Goal: Transaction & Acquisition: Purchase product/service

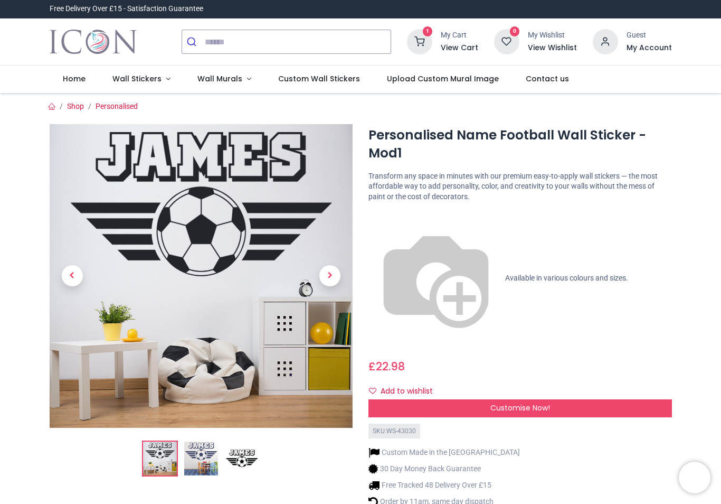
click at [433, 41] on icon at bounding box center [419, 41] width 25 height 25
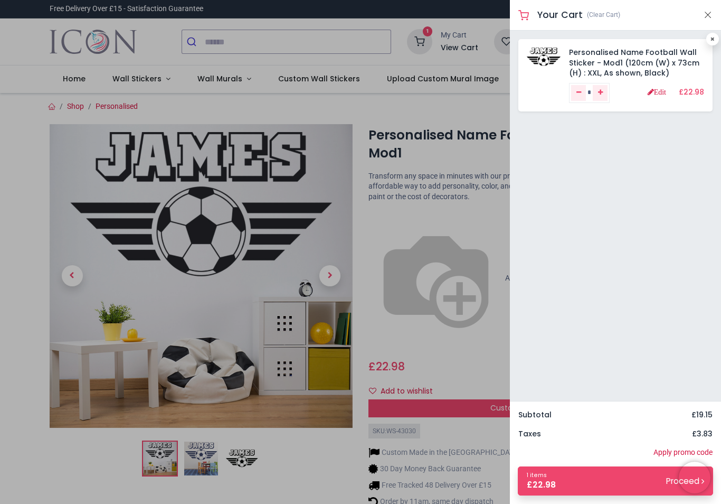
click at [630, 63] on link "Personalised Name Football Wall Sticker - Mod1 (120cm (W) x 73cm (H) : XXL, As …" at bounding box center [634, 62] width 130 height 31
click at [712, 18] on button "Close" at bounding box center [708, 14] width 10 height 13
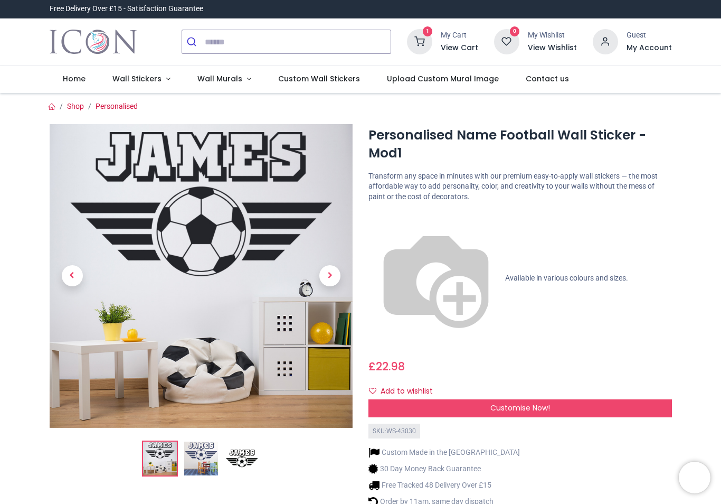
click at [420, 382] on button "Add to wishlist" at bounding box center [405, 391] width 73 height 18
click at [514, 399] on div "Customise Now!" at bounding box center [521, 408] width 304 height 18
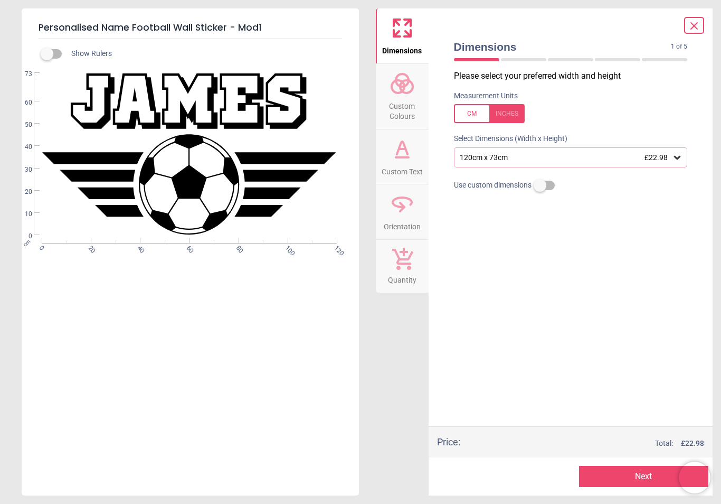
click at [404, 174] on span "Custom Text" at bounding box center [402, 170] width 41 height 16
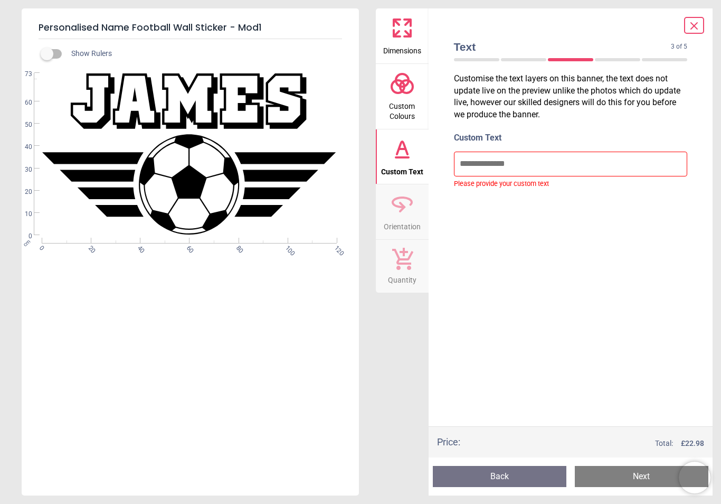
click at [692, 30] on icon at bounding box center [694, 26] width 13 height 13
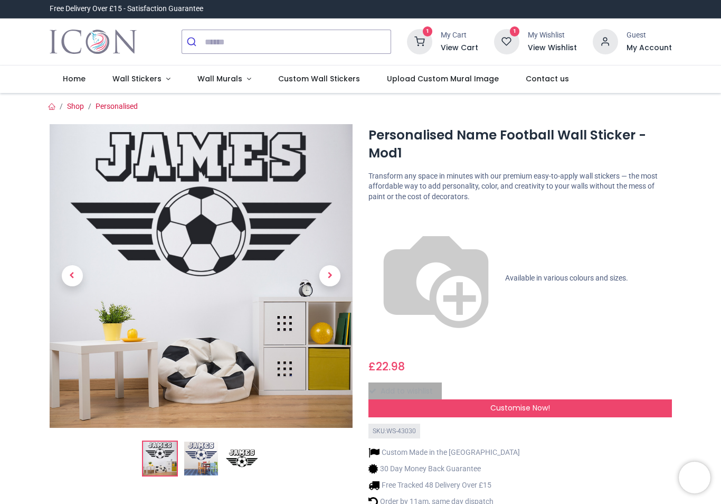
click at [518, 39] on icon at bounding box center [506, 41] width 25 height 25
click at [508, 140] on h1 "Personalised Name Football Wall Sticker - Mod1" at bounding box center [521, 144] width 304 height 36
click at [543, 402] on span "Customise Now!" at bounding box center [521, 407] width 60 height 11
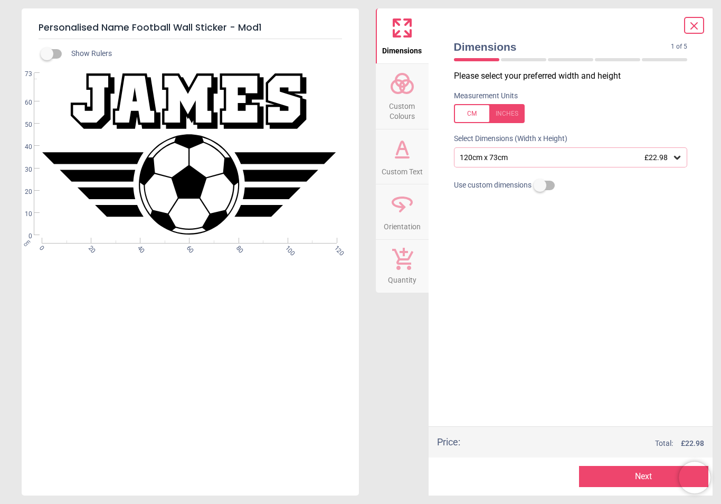
click at [510, 119] on div at bounding box center [489, 113] width 71 height 19
click at [679, 161] on icon at bounding box center [677, 157] width 11 height 11
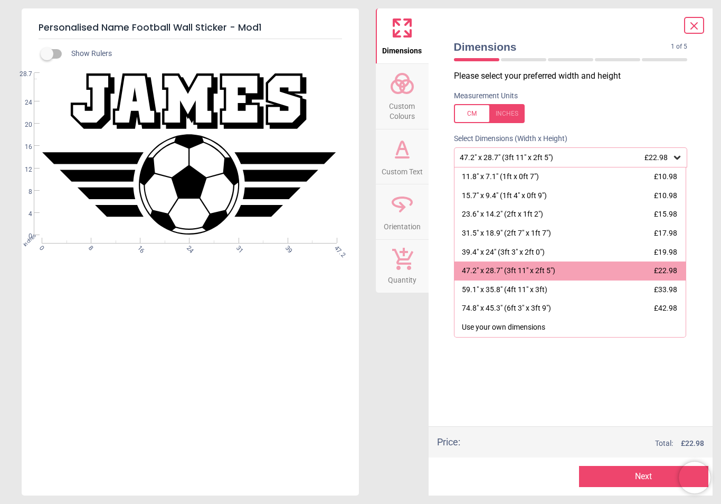
click at [636, 486] on button "Next" at bounding box center [643, 476] width 129 height 21
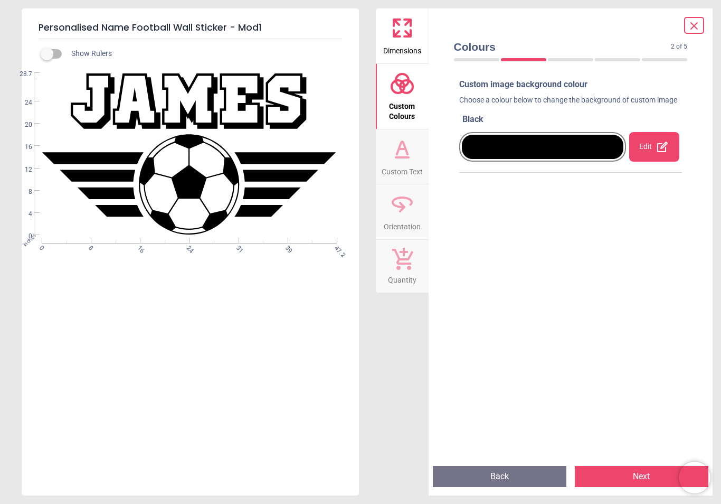
click at [653, 161] on div "Edit" at bounding box center [655, 147] width 50 height 30
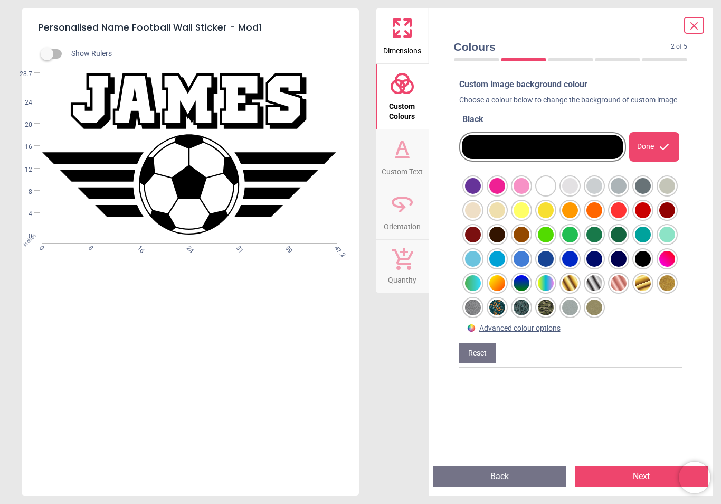
click at [651, 159] on div "Done" at bounding box center [655, 147] width 50 height 30
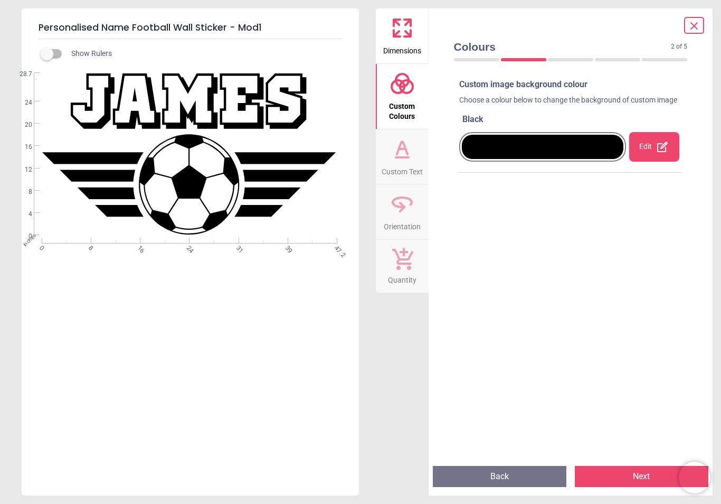
click at [407, 166] on span "Custom Text" at bounding box center [402, 170] width 41 height 16
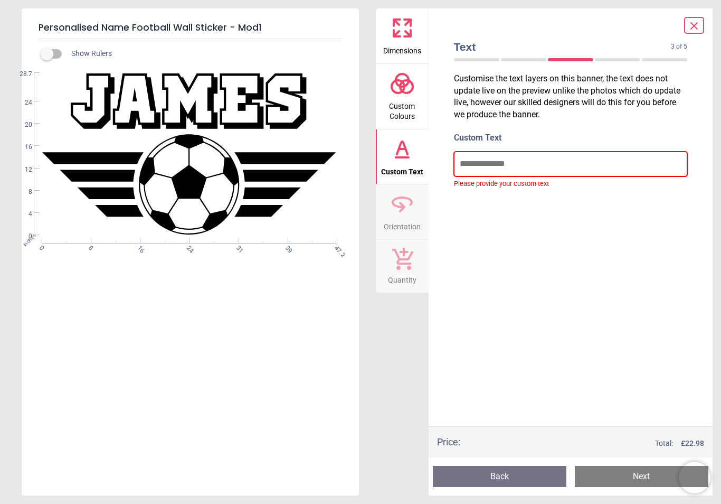
click at [476, 166] on input "text" at bounding box center [571, 164] width 234 height 24
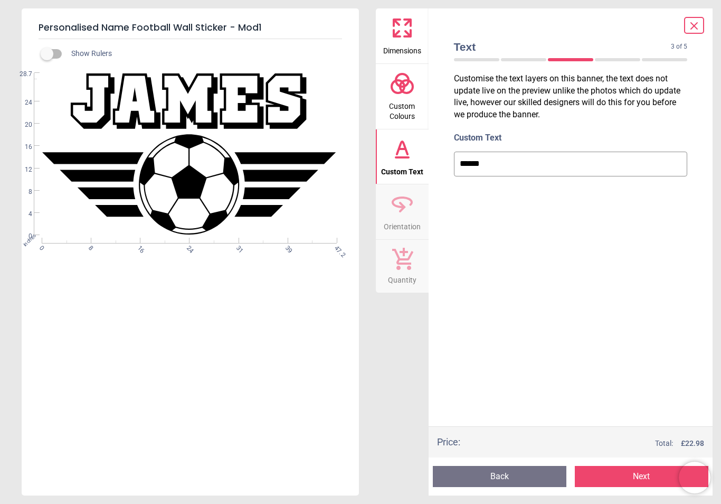
type input "*******"
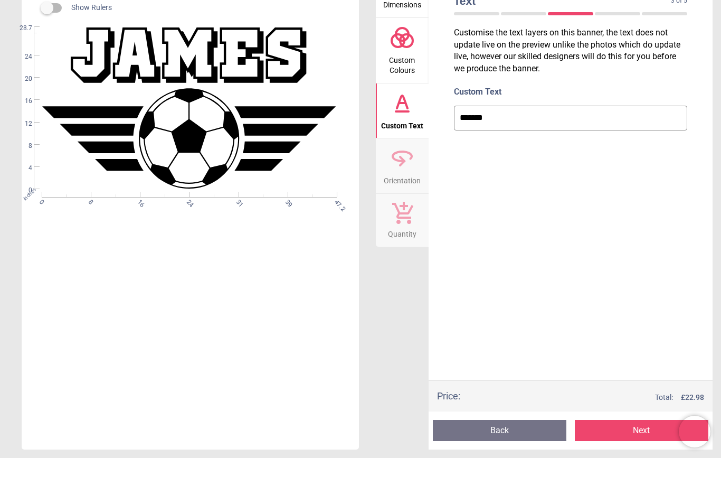
click at [406, 217] on span "Orientation" at bounding box center [402, 225] width 37 height 16
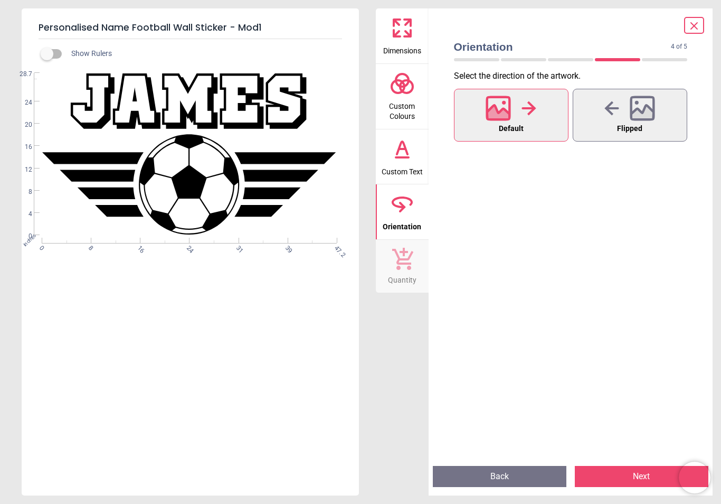
click at [408, 272] on span "Quantity" at bounding box center [402, 278] width 29 height 16
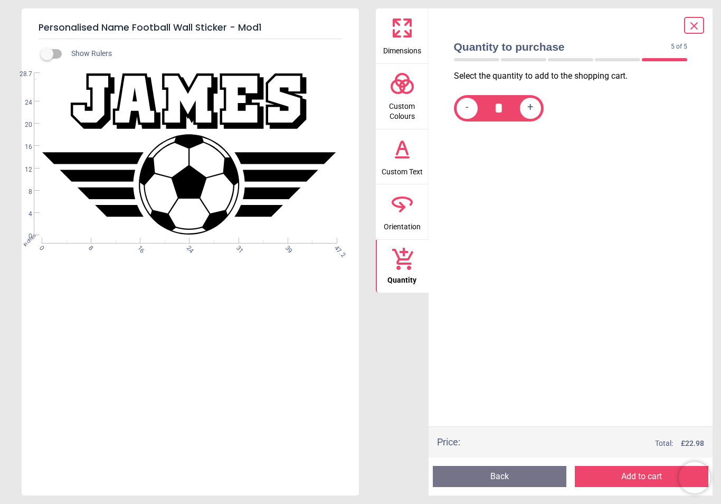
click at [639, 478] on button "Add to cart" at bounding box center [642, 476] width 134 height 21
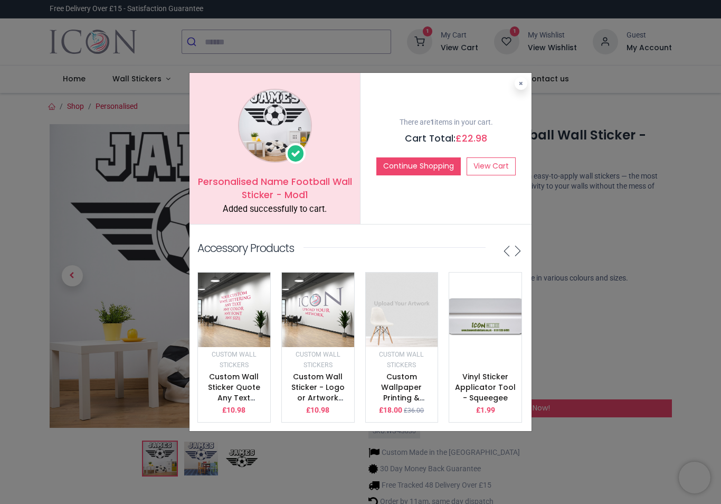
click at [416, 175] on button "Continue Shopping" at bounding box center [419, 166] width 85 height 18
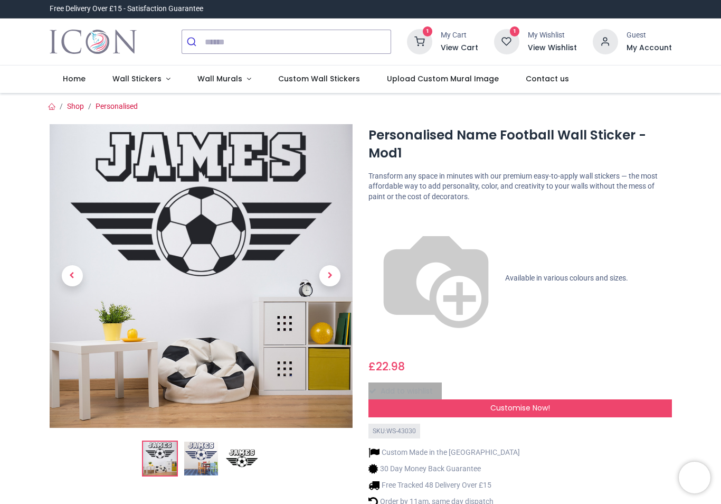
click at [512, 43] on icon at bounding box center [506, 41] width 25 height 25
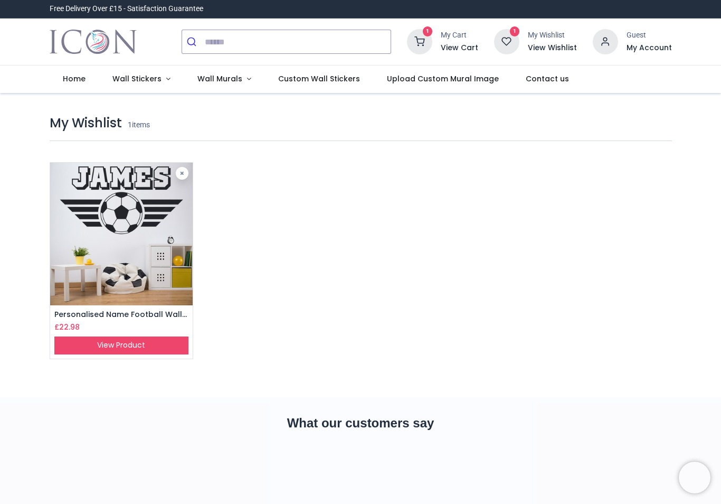
click at [191, 179] on img at bounding box center [121, 234] width 143 height 143
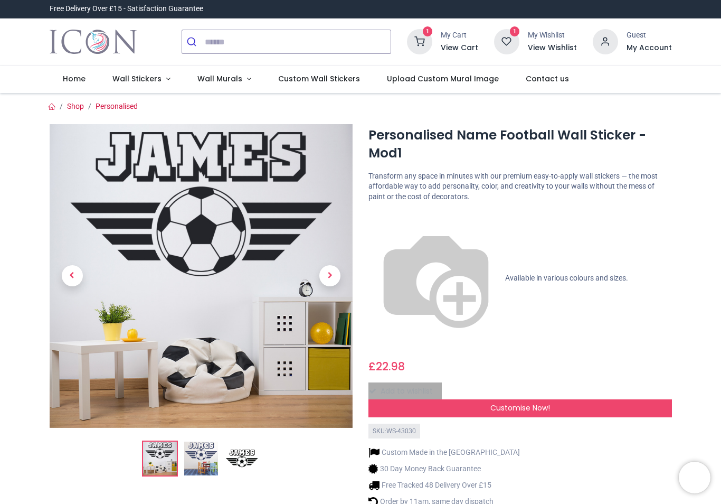
click at [431, 47] on icon at bounding box center [419, 41] width 25 height 25
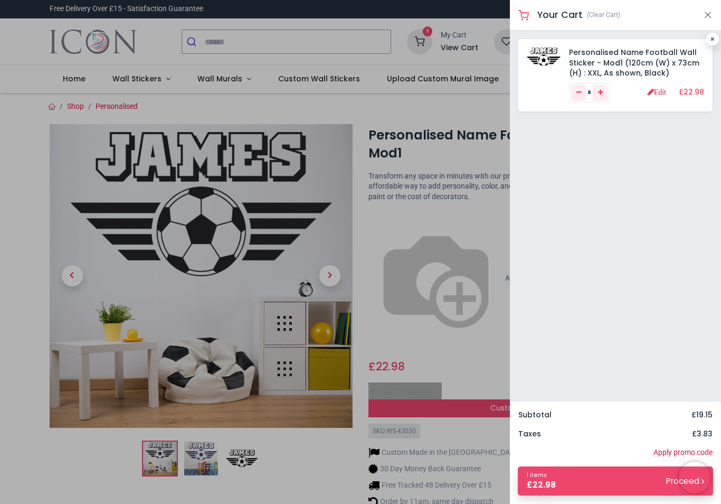
click at [708, 19] on button "Close" at bounding box center [708, 14] width 10 height 13
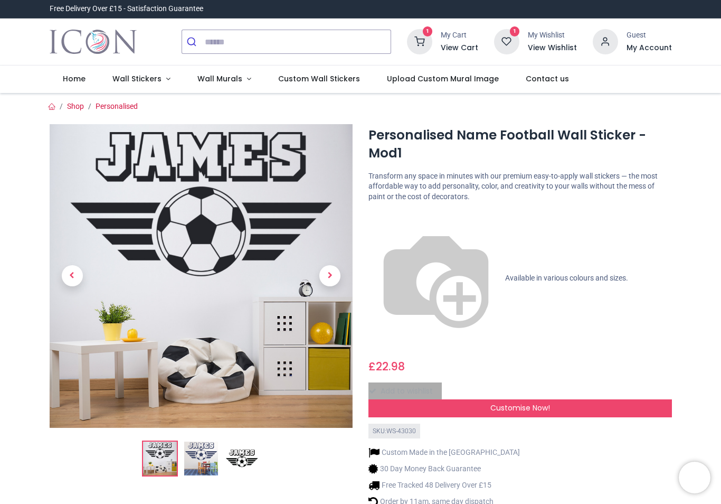
click at [156, 82] on span "Wall Stickers" at bounding box center [136, 78] width 49 height 11
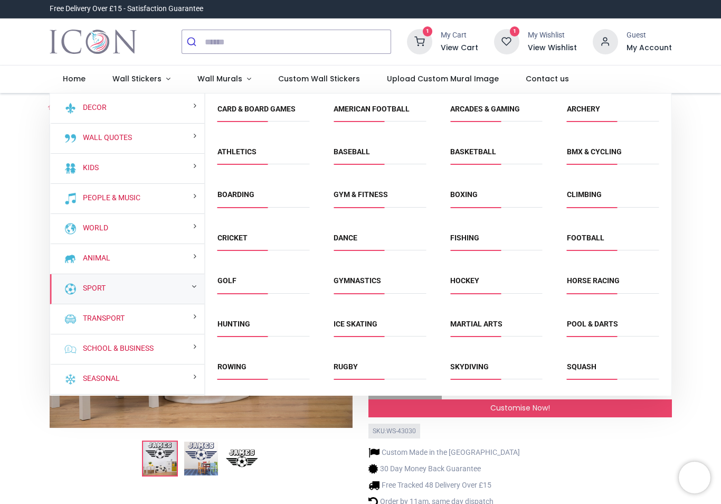
click at [124, 296] on div "Sport" at bounding box center [127, 289] width 155 height 30
click at [217, 46] on input "search" at bounding box center [298, 41] width 186 height 23
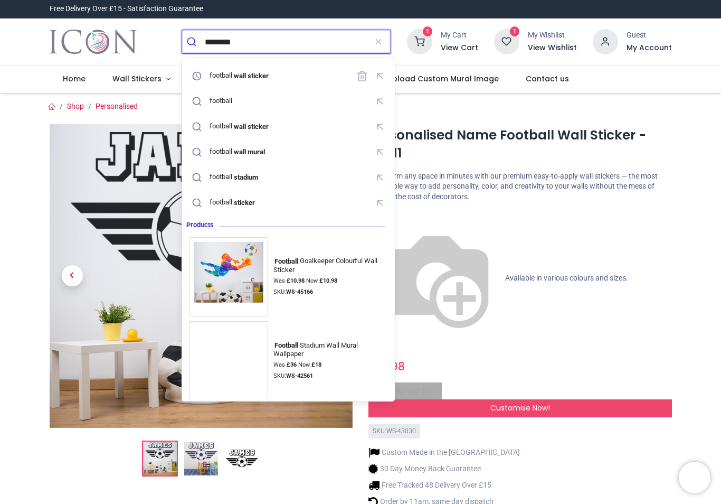
type input "********"
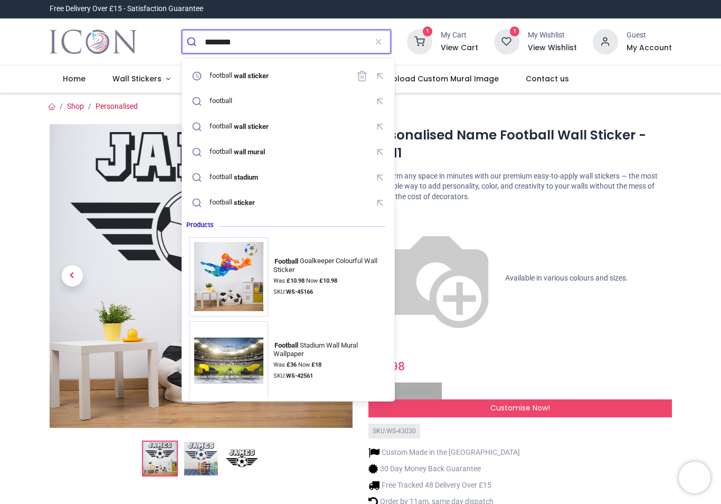
click at [193, 42] on button "submit" at bounding box center [193, 41] width 23 height 23
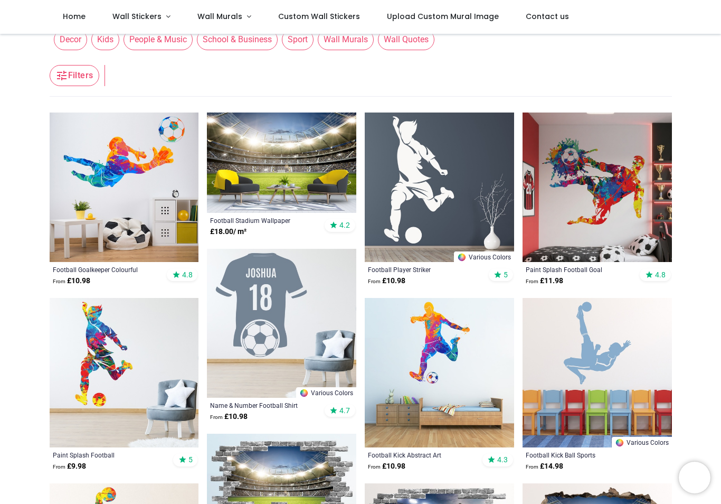
scroll to position [52, 0]
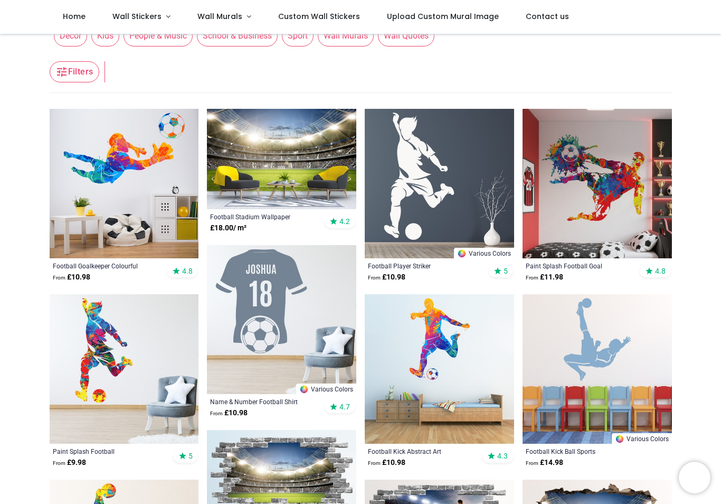
click at [608, 199] on img at bounding box center [597, 183] width 149 height 149
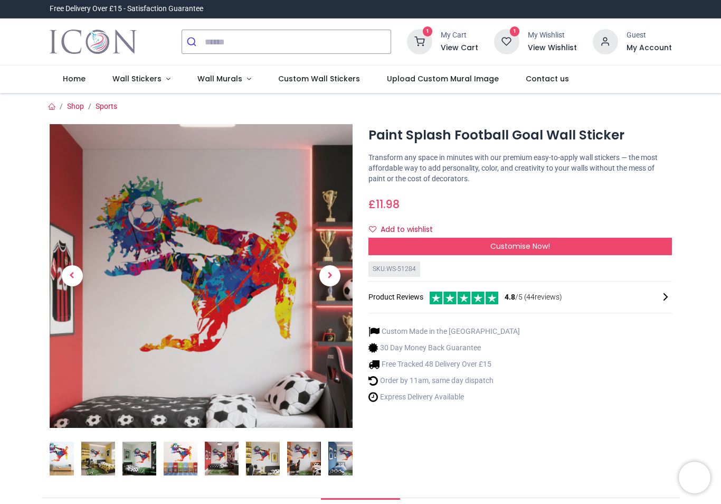
click at [515, 250] on div "Customise Now!" at bounding box center [521, 247] width 304 height 18
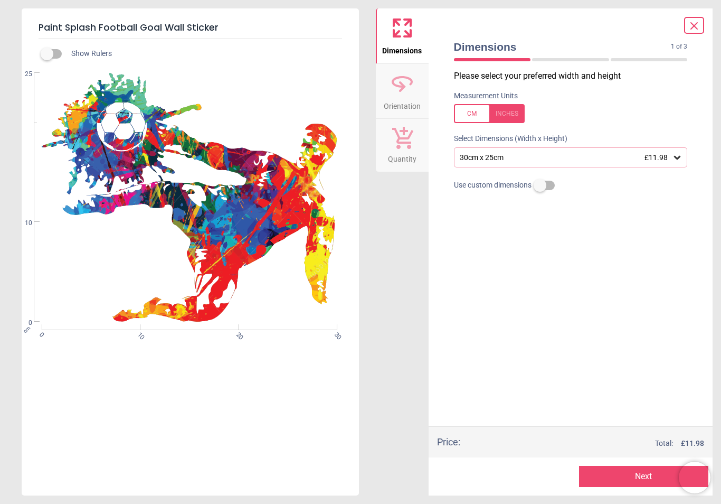
click at [681, 159] on icon at bounding box center [677, 157] width 11 height 11
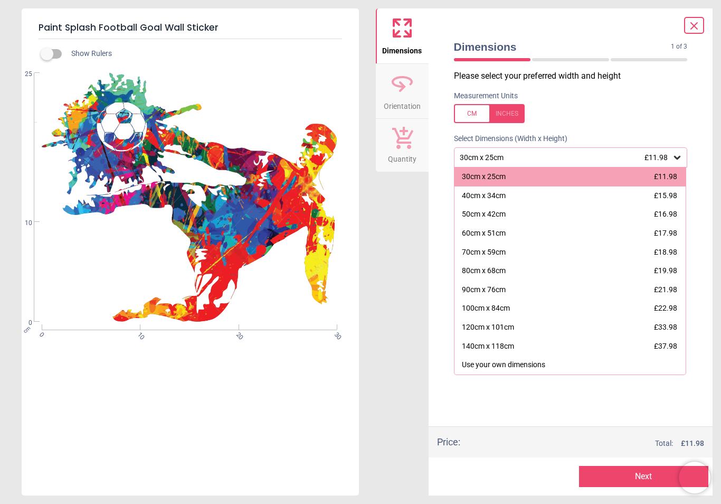
click at [504, 117] on div at bounding box center [489, 113] width 71 height 19
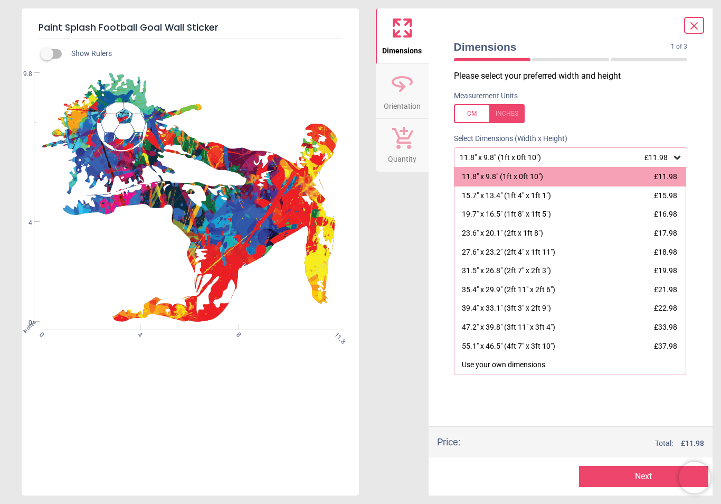
click at [674, 348] on div "55.1" x 46.5" (4ft 7" x 3ft 10") £37.98" at bounding box center [571, 346] width 232 height 19
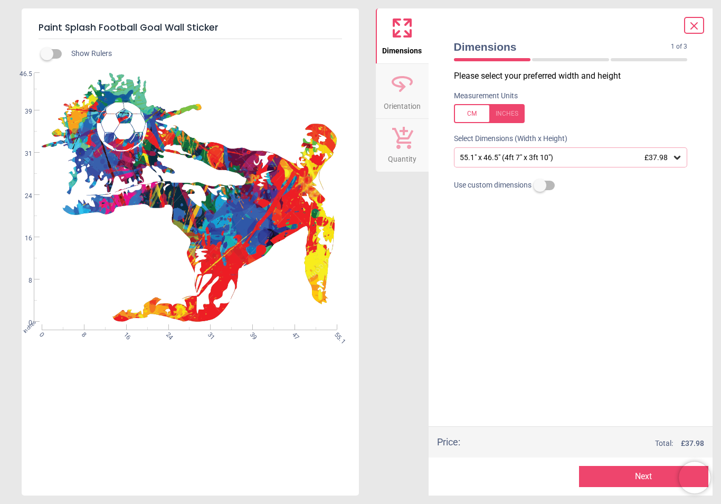
click at [402, 99] on span "Orientation" at bounding box center [402, 104] width 37 height 16
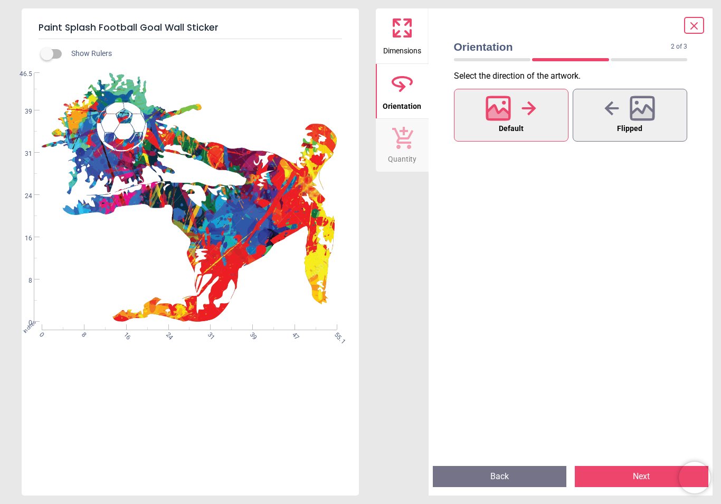
click at [409, 165] on button "Quantity" at bounding box center [402, 145] width 53 height 53
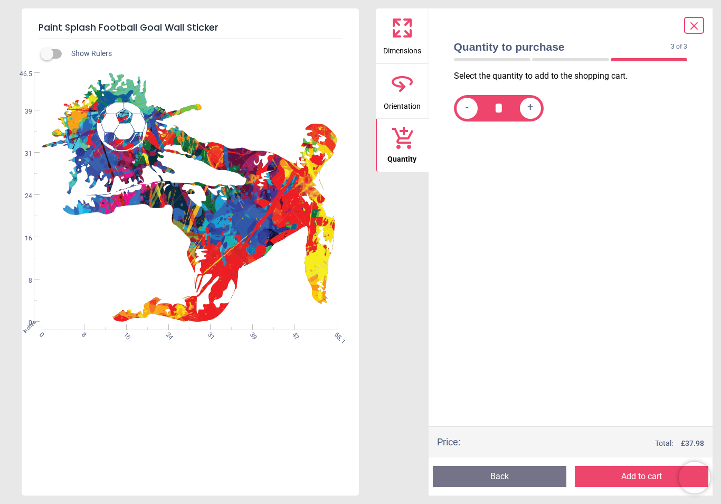
click at [636, 480] on button "Add to cart" at bounding box center [642, 476] width 134 height 21
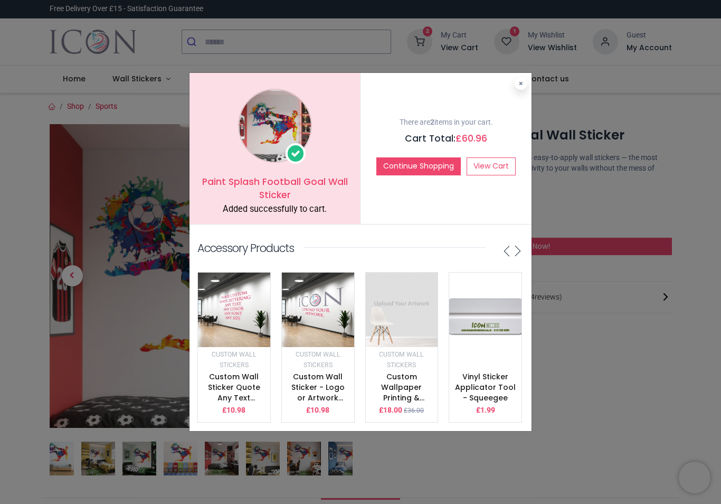
click at [513, 93] on div "There are 2 items in your cart. Cart Total: £ 60.96 Continue Shopping View Cart" at bounding box center [446, 148] width 171 height 151
click at [522, 90] on button at bounding box center [521, 83] width 13 height 13
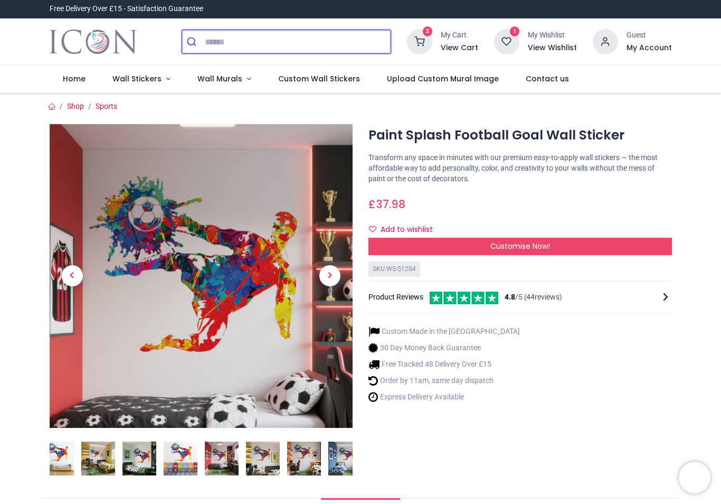
click at [210, 46] on input "search" at bounding box center [298, 41] width 186 height 23
type input "**********"
click at [193, 42] on button "submit" at bounding box center [193, 41] width 23 height 23
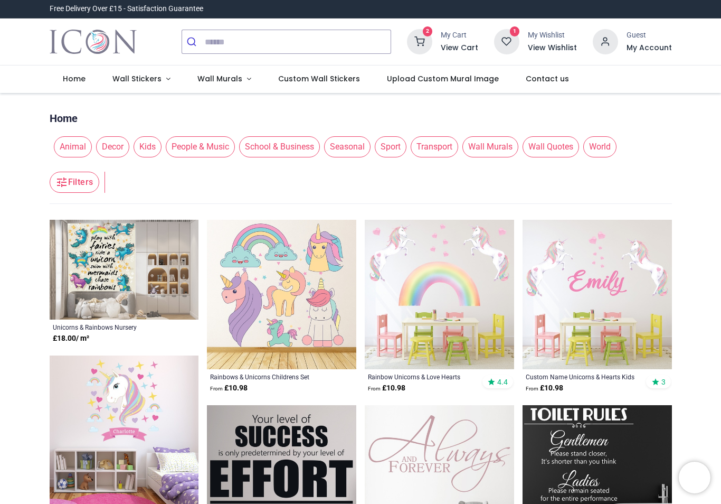
click at [203, 45] on button "submit" at bounding box center [193, 41] width 23 height 23
click at [205, 44] on input "search" at bounding box center [298, 41] width 186 height 23
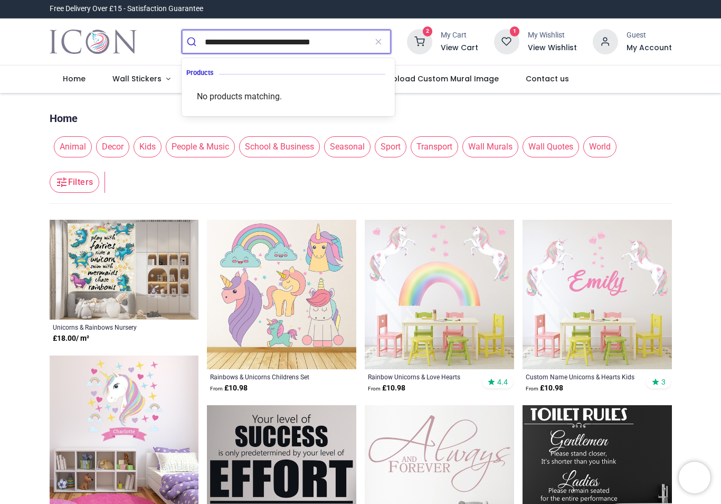
type input "**********"
click at [193, 42] on button "submit" at bounding box center [193, 41] width 23 height 23
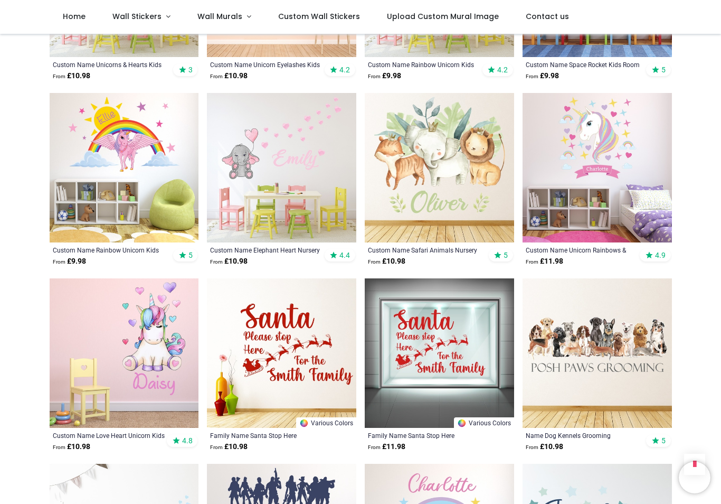
scroll to position [624, 0]
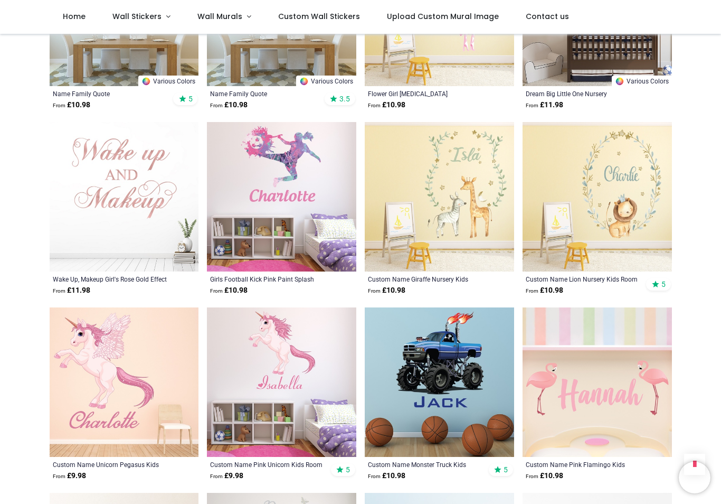
scroll to position [2819, 0]
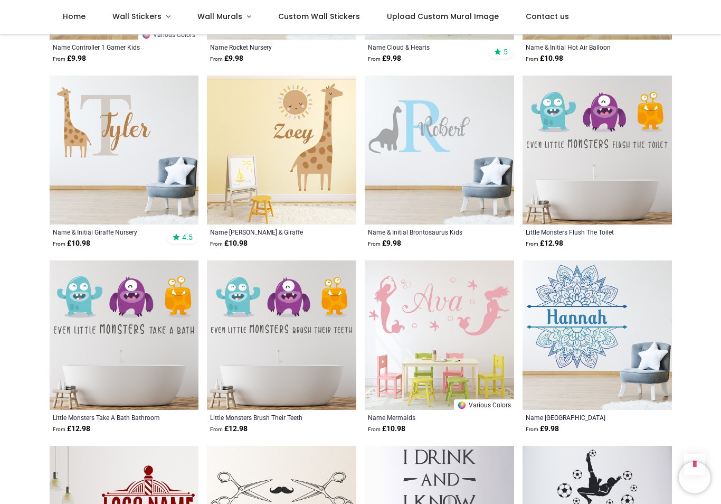
scroll to position [4162, 0]
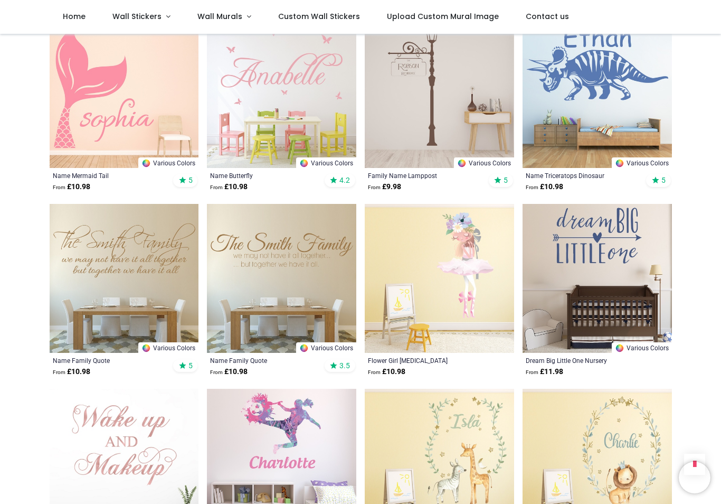
scroll to position [2547, 0]
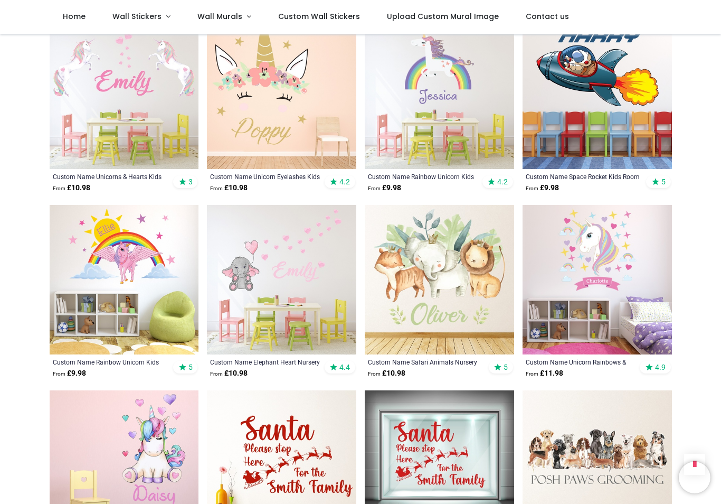
scroll to position [511, 0]
click at [617, 283] on img at bounding box center [597, 279] width 149 height 149
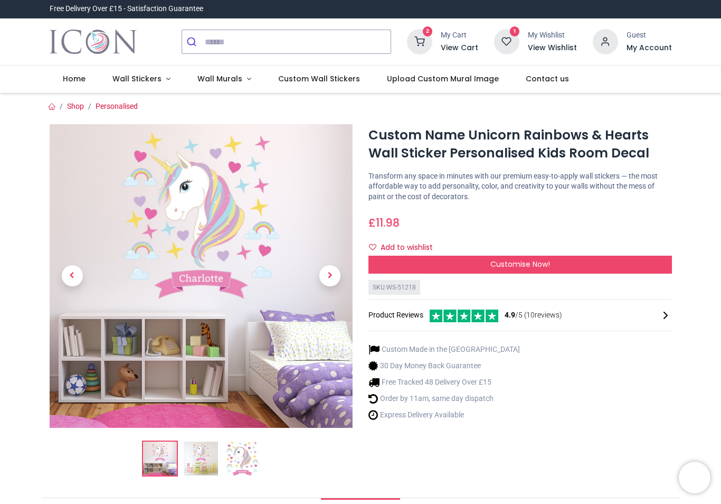
click at [535, 268] on div "Customise Now!" at bounding box center [521, 265] width 304 height 18
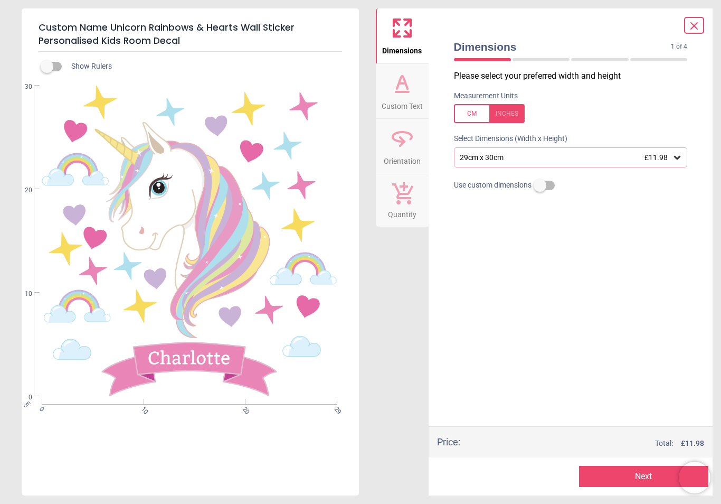
click at [406, 97] on span "Custom Text" at bounding box center [402, 104] width 41 height 16
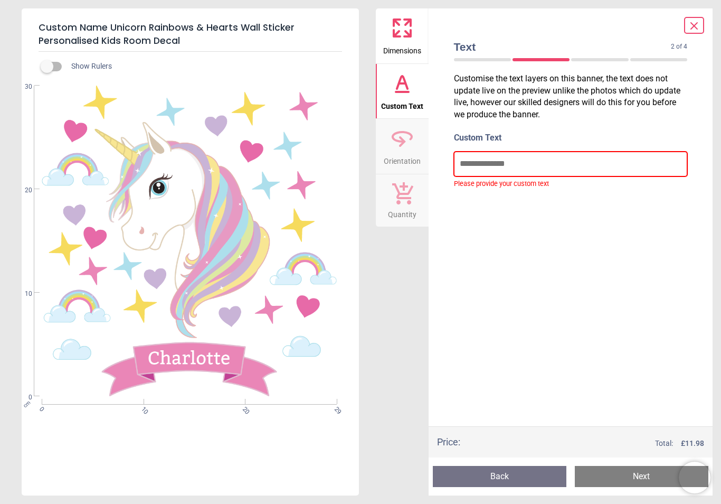
click at [479, 167] on input "text" at bounding box center [571, 164] width 234 height 24
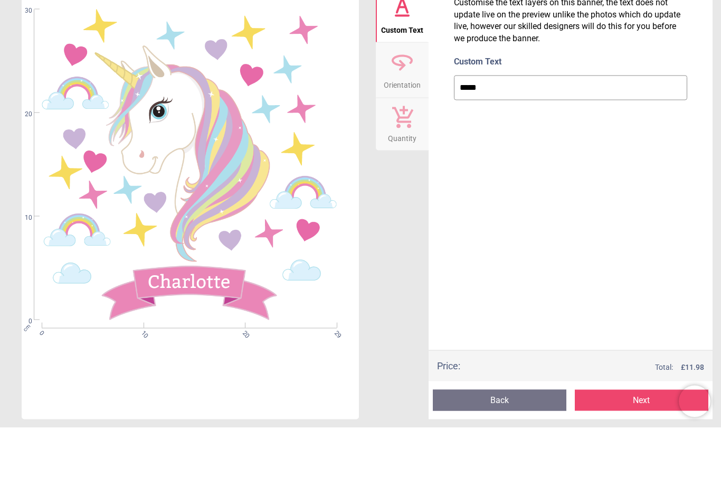
type input "*****"
click at [294, 171] on div "cm 0 10 20 29 0 10 20 30" at bounding box center [189, 241] width 335 height 311
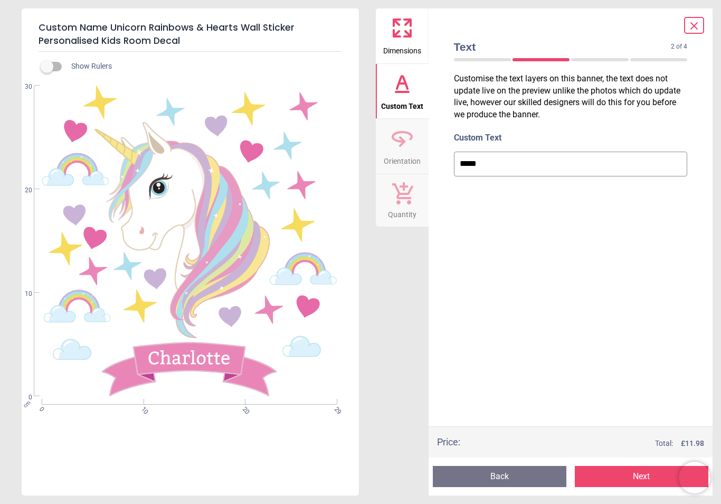
click at [400, 42] on span "Dimensions" at bounding box center [402, 49] width 38 height 16
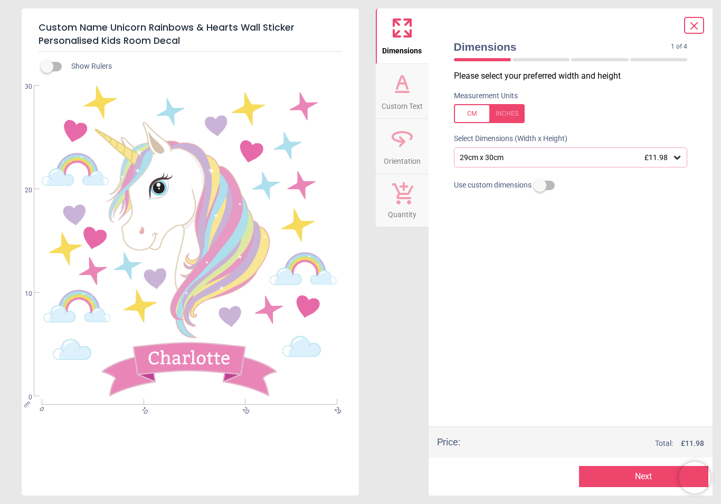
click at [510, 121] on div at bounding box center [489, 113] width 71 height 19
click at [679, 161] on icon at bounding box center [677, 157] width 11 height 11
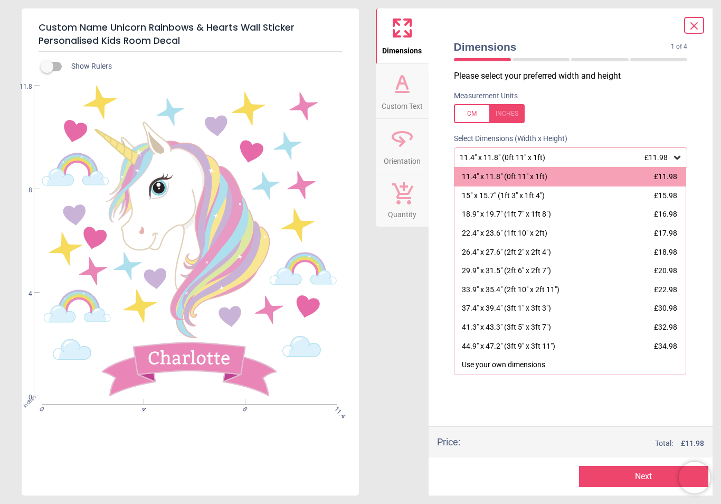
click at [670, 311] on div "37.4" x 39.4" (3ft 1" x 3ft 3") £30.98" at bounding box center [571, 308] width 232 height 19
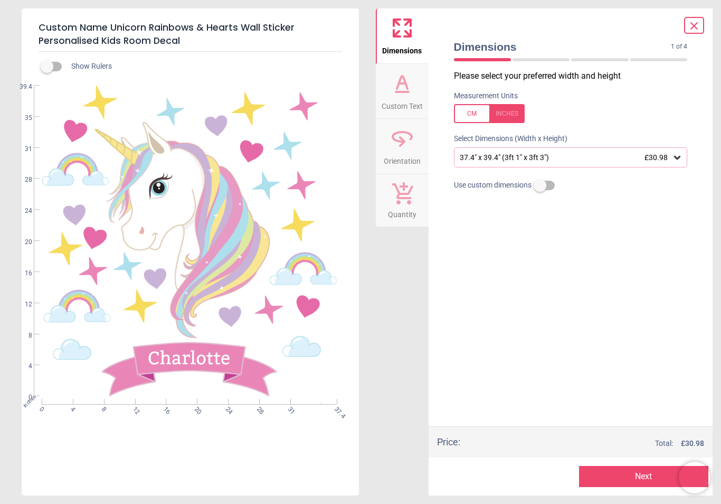
click at [406, 95] on icon at bounding box center [402, 83] width 25 height 25
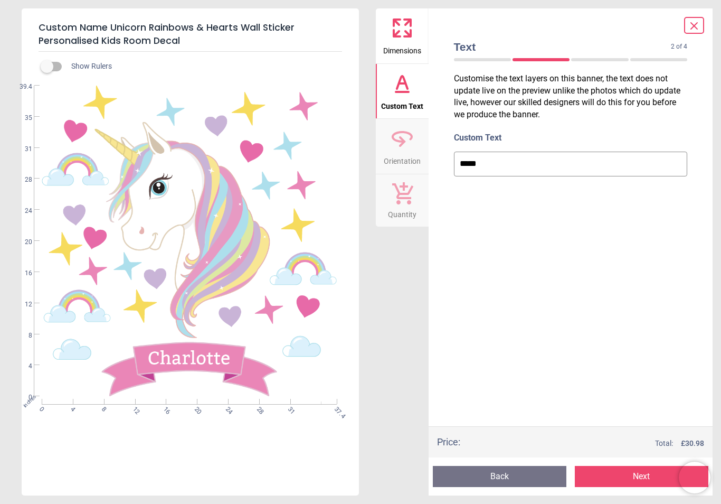
click at [409, 213] on span "Quantity" at bounding box center [402, 212] width 29 height 16
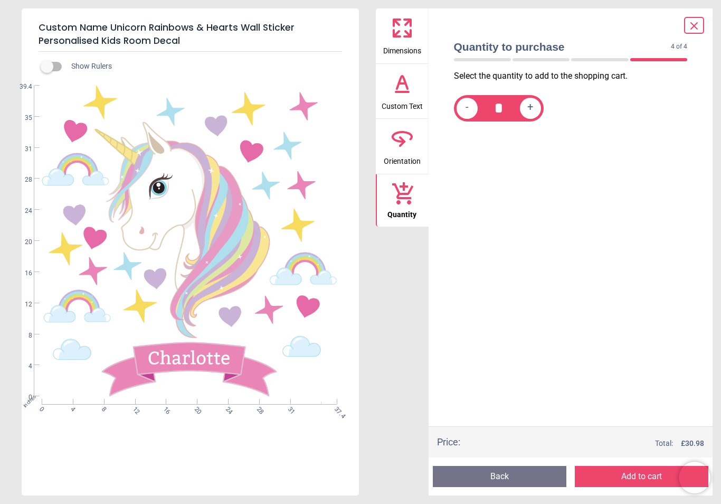
click at [634, 479] on button "Add to cart" at bounding box center [642, 476] width 134 height 21
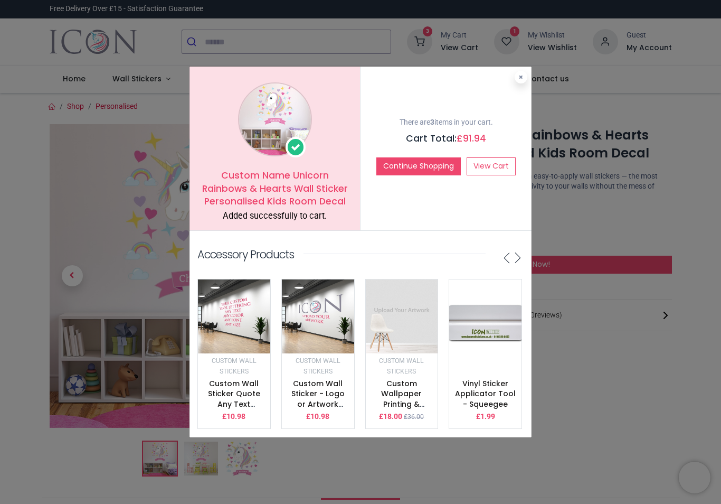
click at [519, 78] on icon at bounding box center [521, 76] width 4 height 5
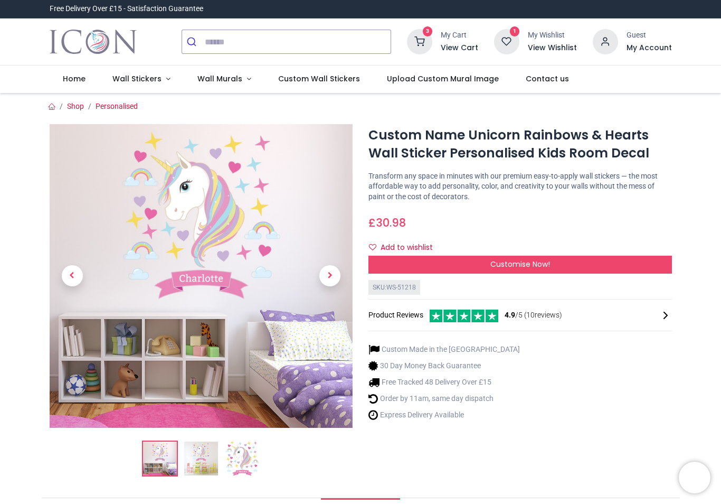
click at [197, 38] on icon "submit" at bounding box center [191, 41] width 11 height 11
click at [203, 39] on button "submit" at bounding box center [193, 41] width 23 height 23
click at [218, 36] on input "search" at bounding box center [298, 41] width 186 height 23
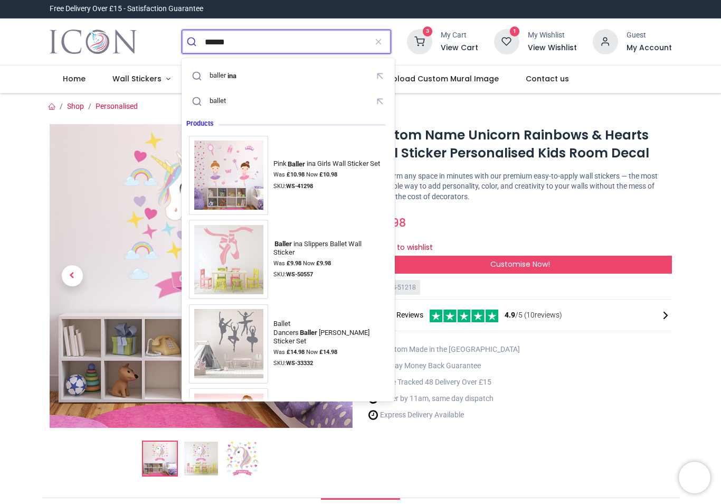
click at [233, 79] on mark "ina" at bounding box center [232, 75] width 12 height 11
type input "*********"
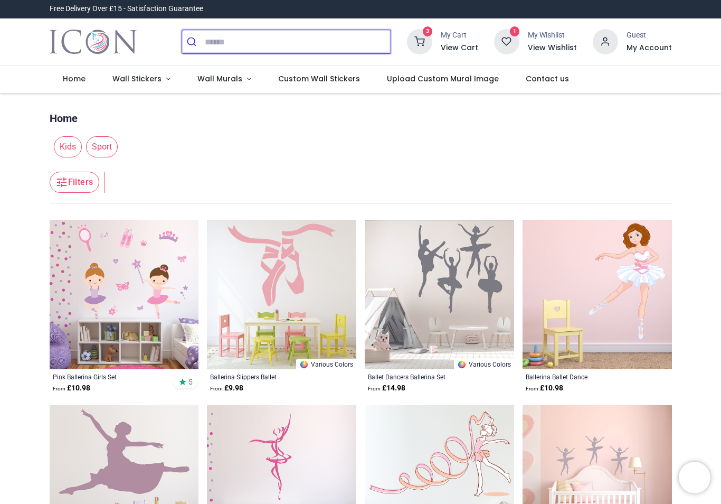
click at [254, 45] on input "search" at bounding box center [298, 41] width 186 height 23
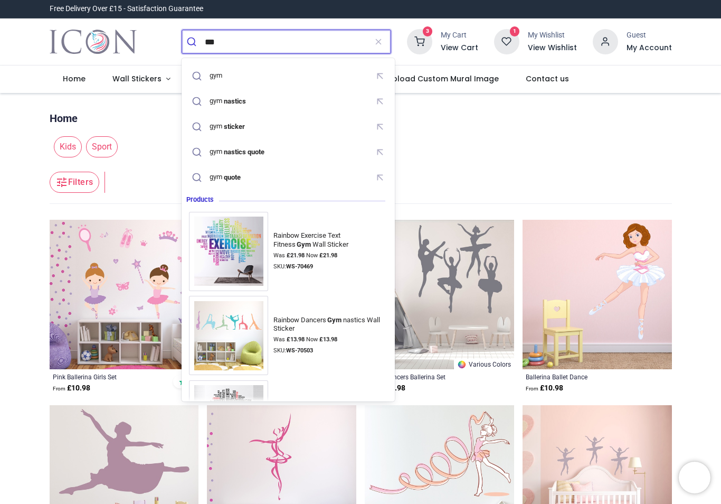
click at [247, 103] on mark "nastics" at bounding box center [234, 101] width 25 height 11
type input "**********"
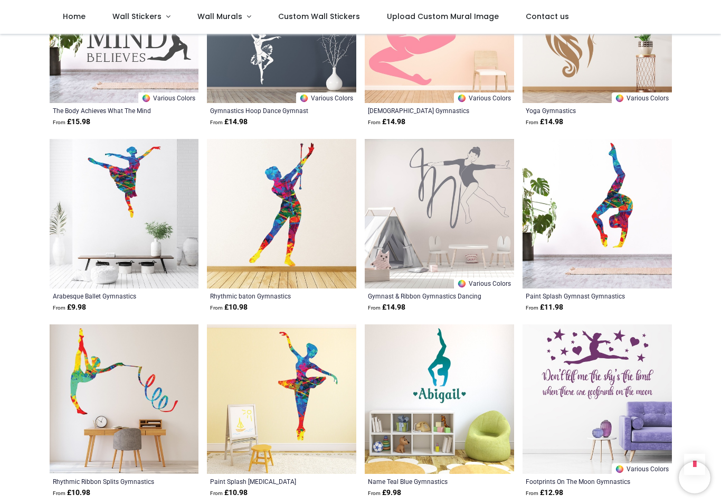
scroll to position [578, 0]
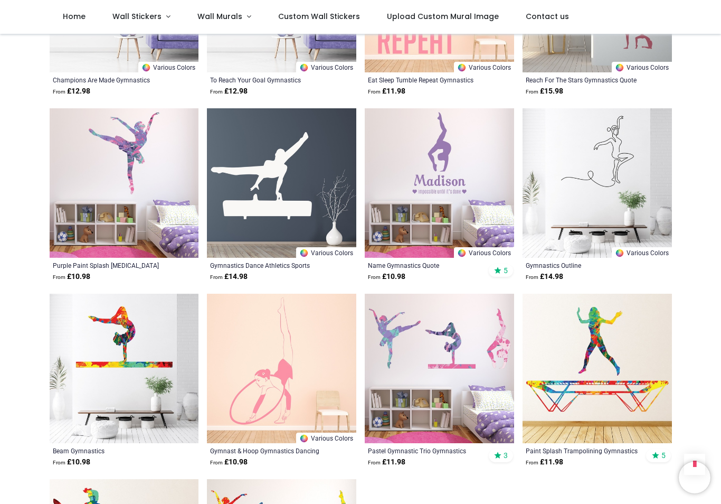
scroll to position [1535, 0]
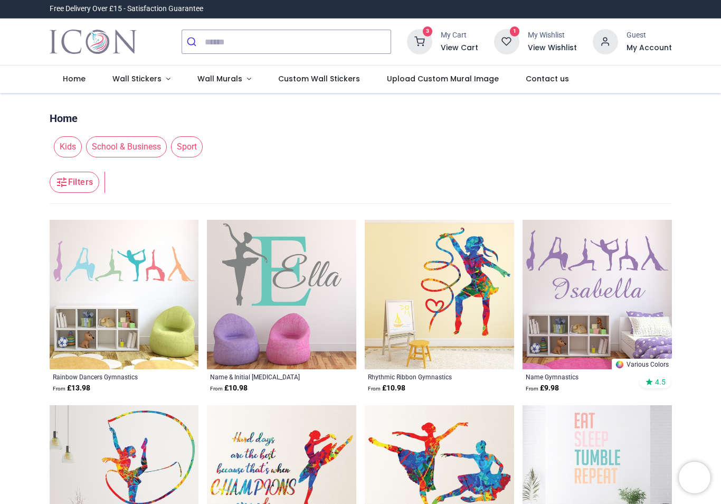
click at [483, 296] on img at bounding box center [439, 294] width 149 height 149
click at [210, 43] on input "search" at bounding box center [298, 41] width 186 height 23
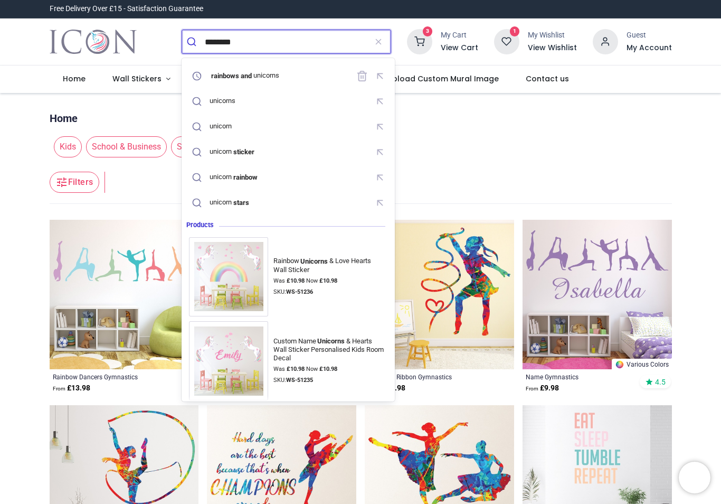
click at [271, 77] on div "rainbows and unicorns" at bounding box center [244, 75] width 69 height 8
type input "**********"
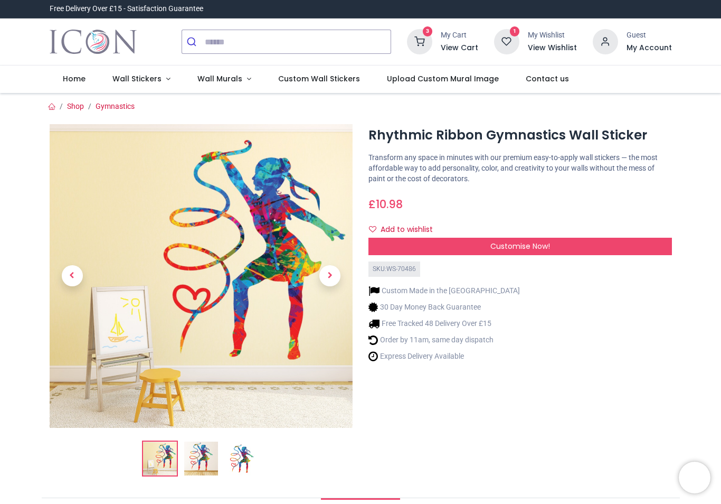
click at [539, 248] on span "Customise Now!" at bounding box center [521, 246] width 60 height 11
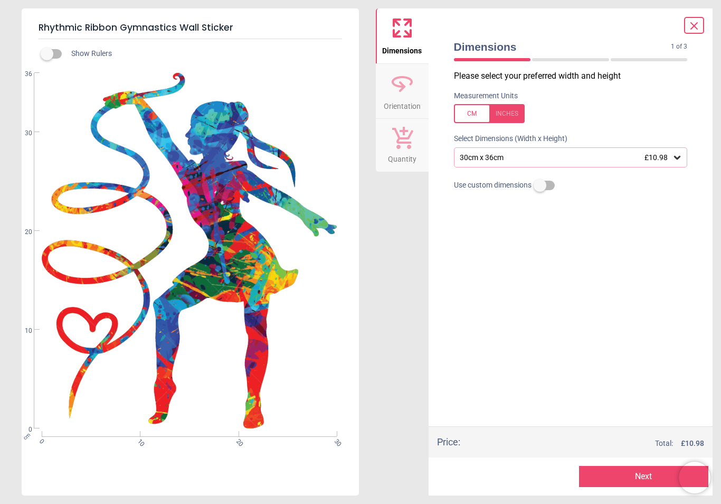
click at [520, 112] on div at bounding box center [489, 113] width 71 height 19
click at [661, 164] on div "11.8" x 14.2" (1ft x 1ft 2") £10.98" at bounding box center [571, 157] width 234 height 20
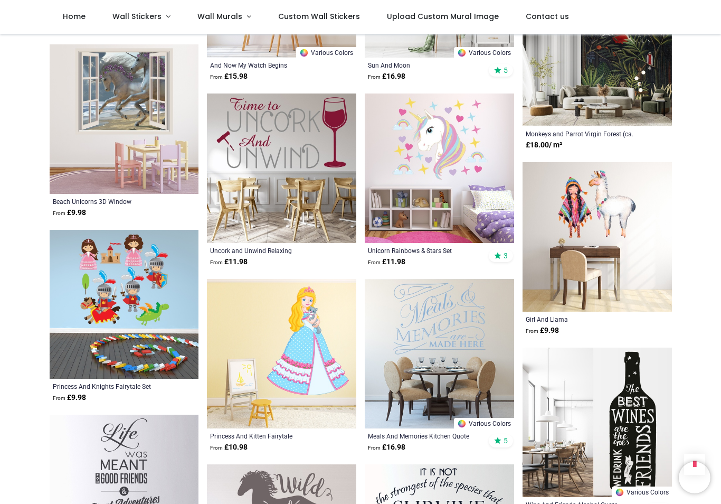
scroll to position [809, 0]
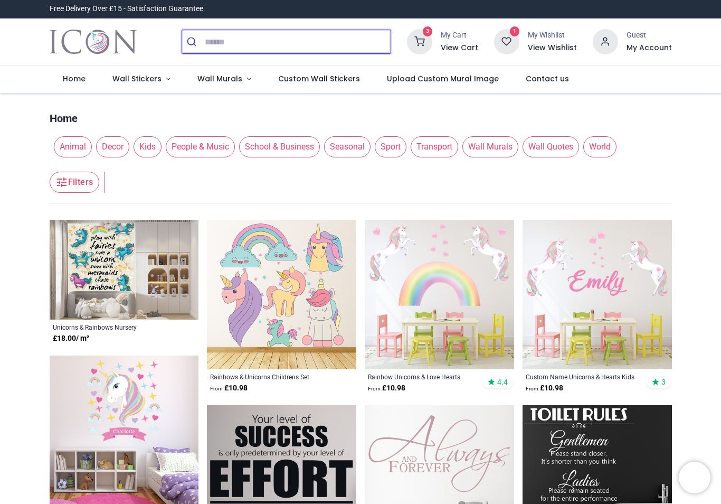
click at [210, 46] on input "search" at bounding box center [298, 41] width 186 height 23
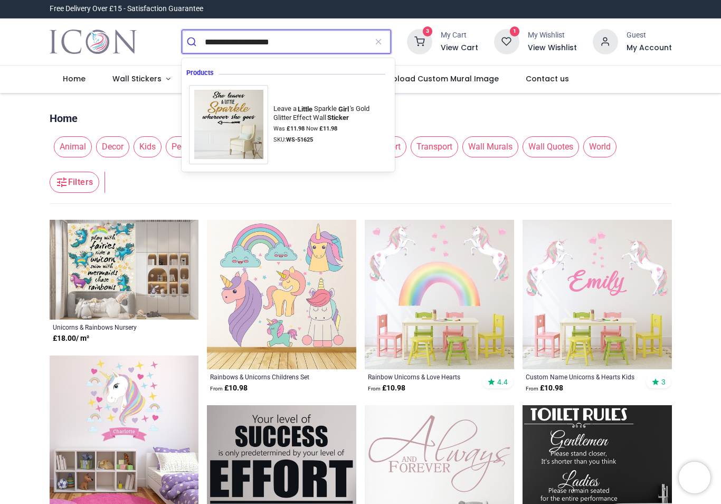
type input "**********"
click at [193, 42] on button "submit" at bounding box center [193, 41] width 23 height 23
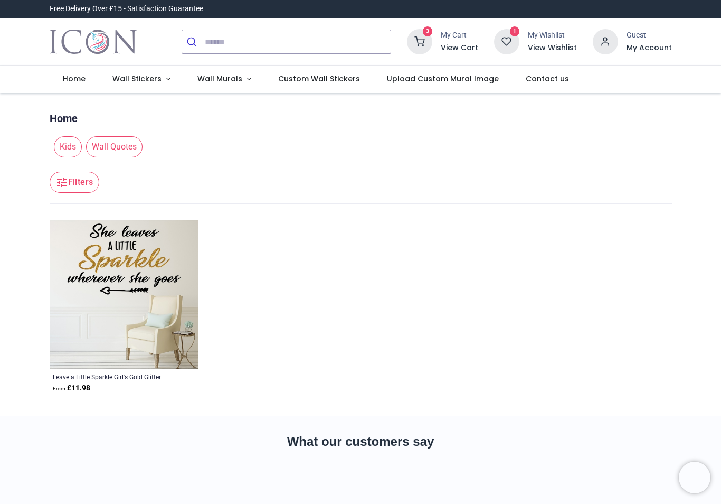
click at [74, 141] on span "Kids" at bounding box center [68, 146] width 28 height 21
click at [138, 80] on span "Wall Stickers" at bounding box center [136, 78] width 49 height 11
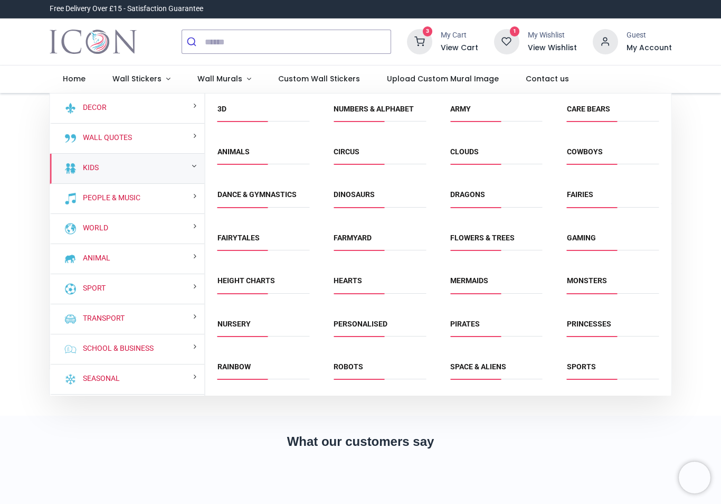
click at [96, 166] on link "Kids" at bounding box center [89, 168] width 20 height 11
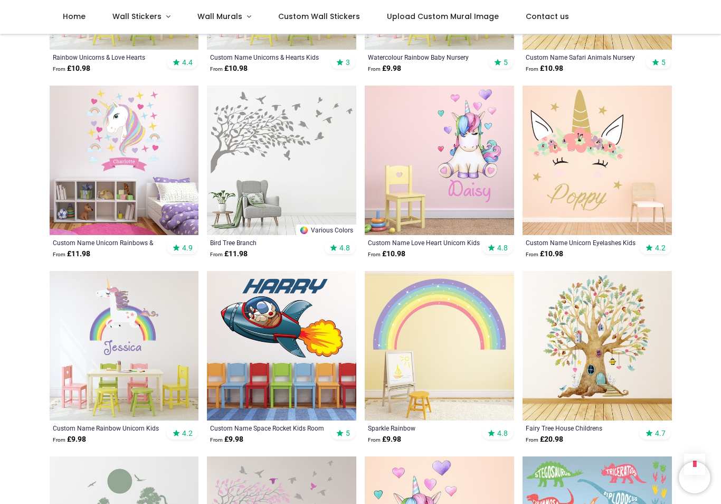
scroll to position [949, 0]
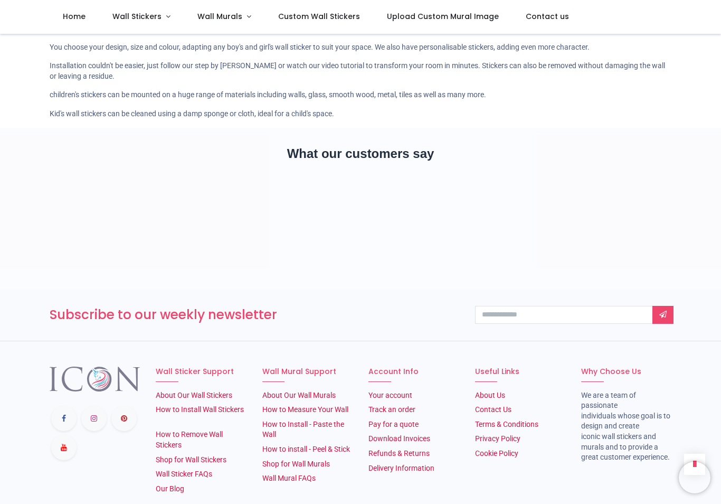
scroll to position [1885, 0]
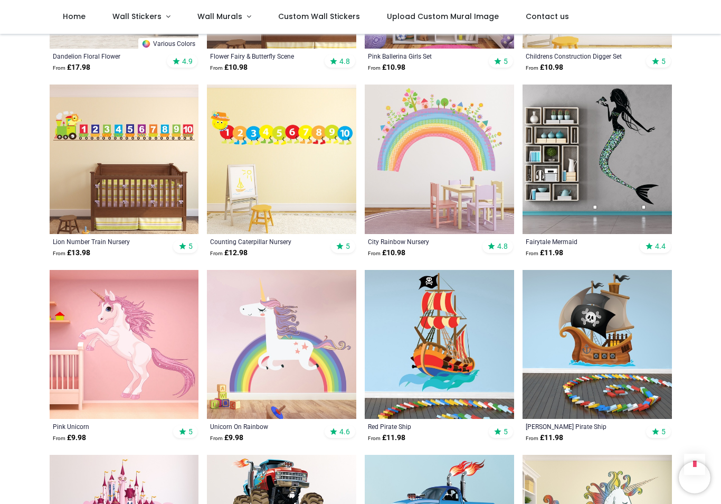
scroll to position [2077, 0]
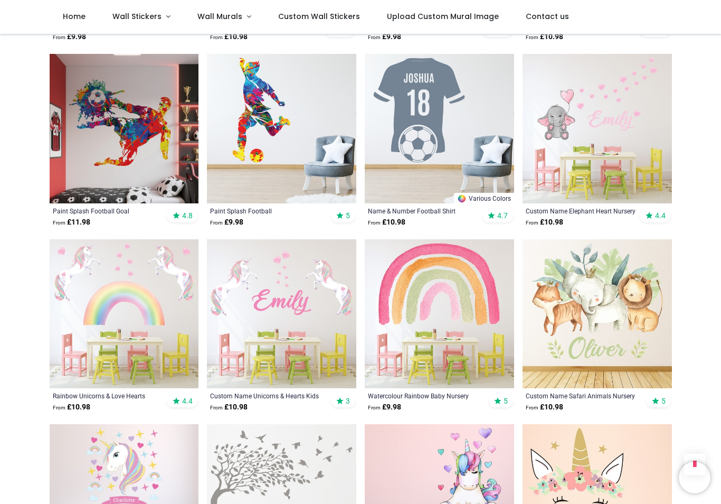
scroll to position [609, 0]
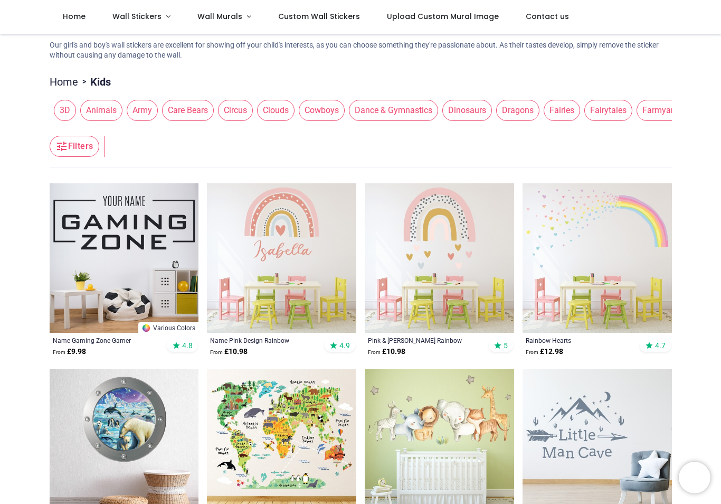
scroll to position [109, 0]
click at [358, 121] on span "Dance & Gymnastics" at bounding box center [393, 110] width 89 height 21
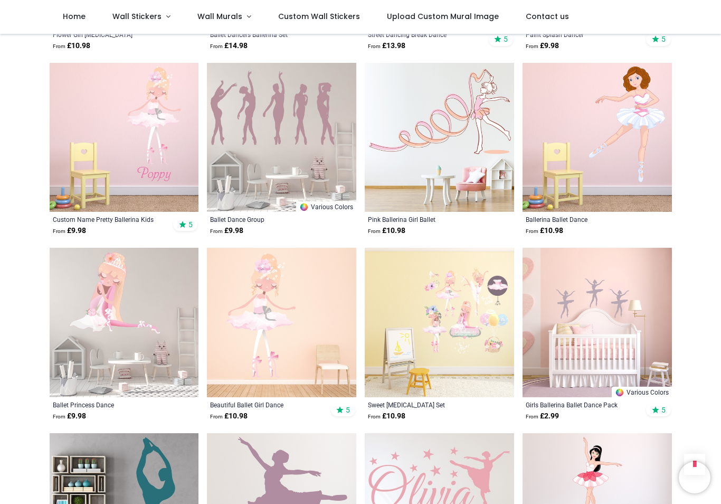
scroll to position [786, 0]
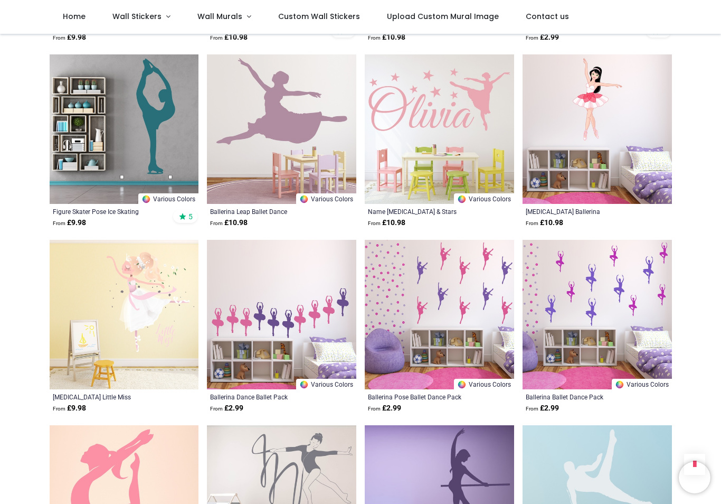
scroll to position [1165, 0]
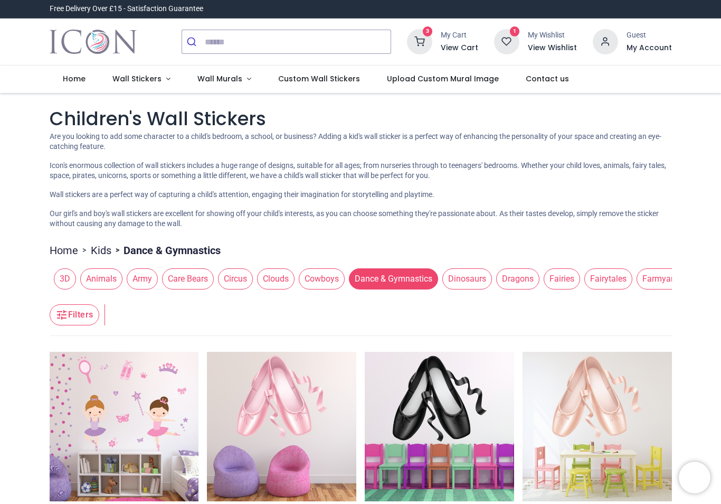
click at [544, 289] on span "Fairies" at bounding box center [562, 278] width 36 height 21
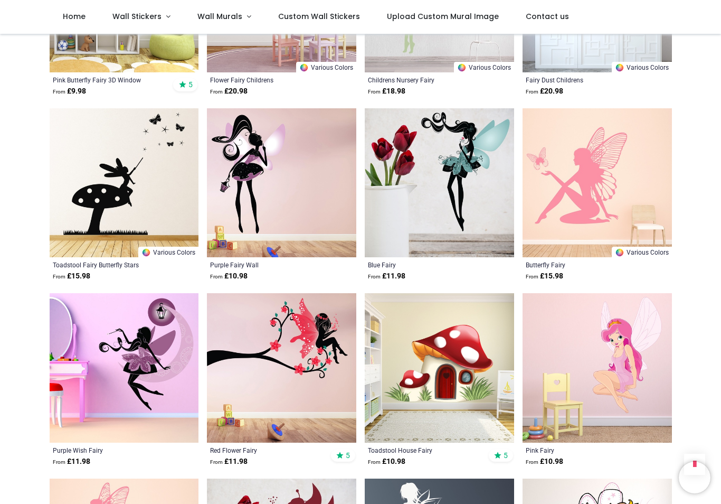
scroll to position [741, 0]
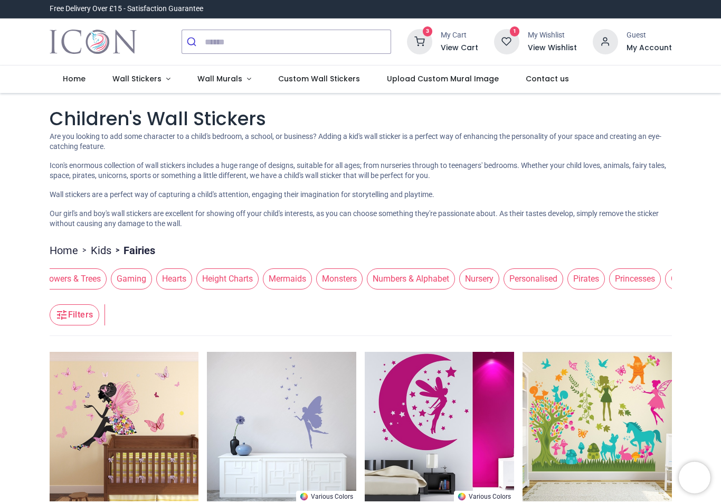
scroll to position [0, 653]
click at [609, 289] on span "Princesses" at bounding box center [635, 278] width 52 height 21
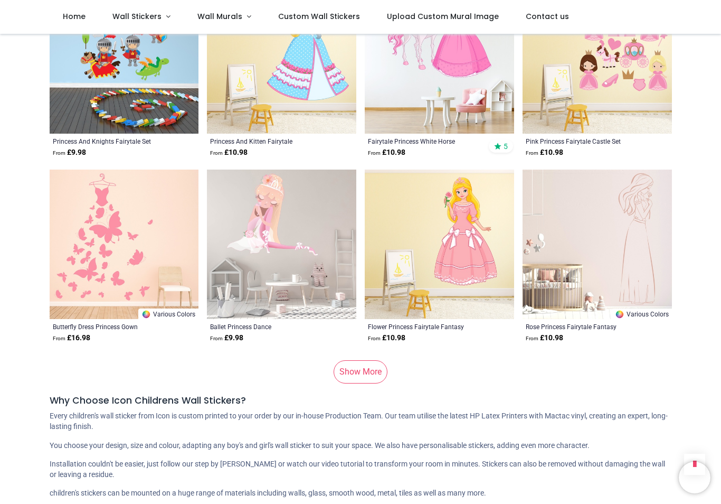
scroll to position [1237, 0]
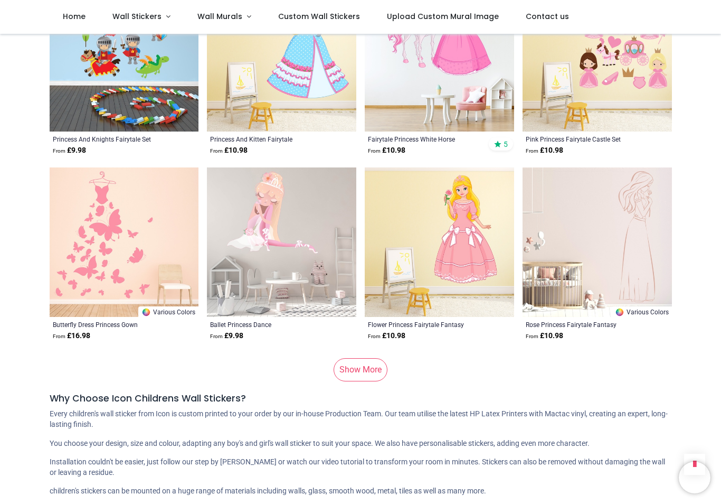
click at [375, 381] on link "Show More" at bounding box center [361, 369] width 54 height 23
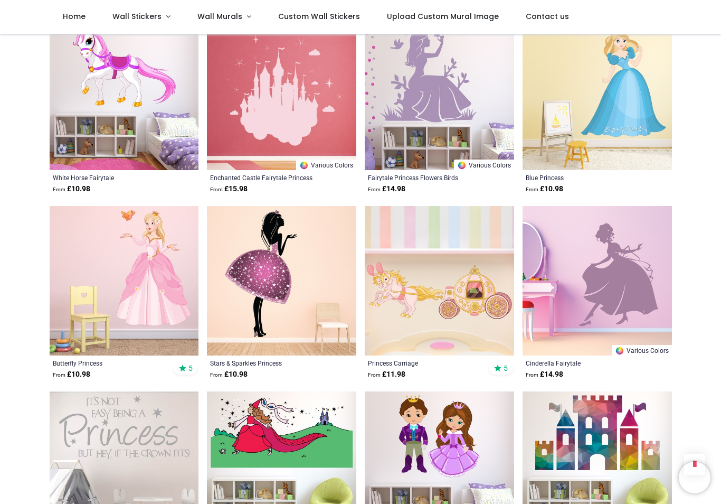
scroll to position [1754, 0]
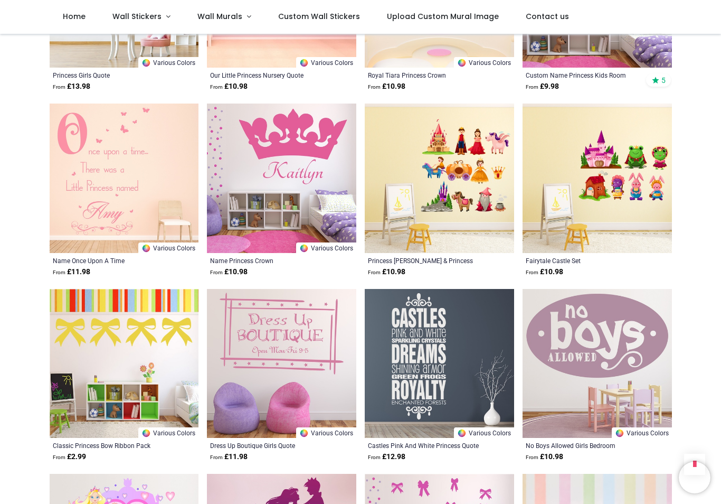
scroll to position [3524, 0]
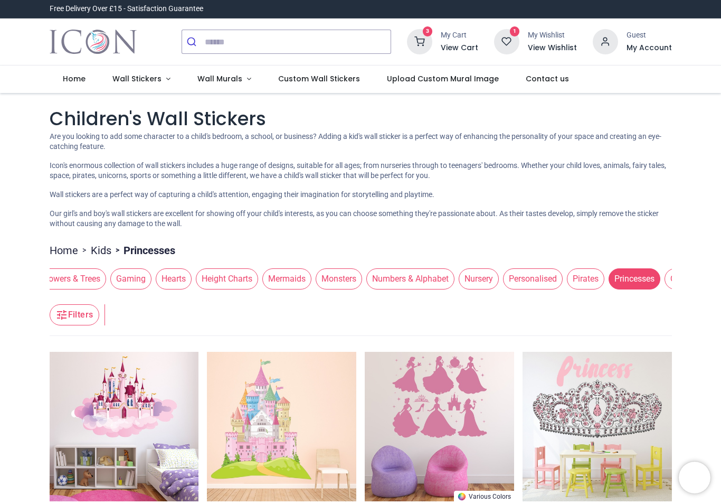
click at [707, 289] on span "Rainbow" at bounding box center [729, 278] width 44 height 21
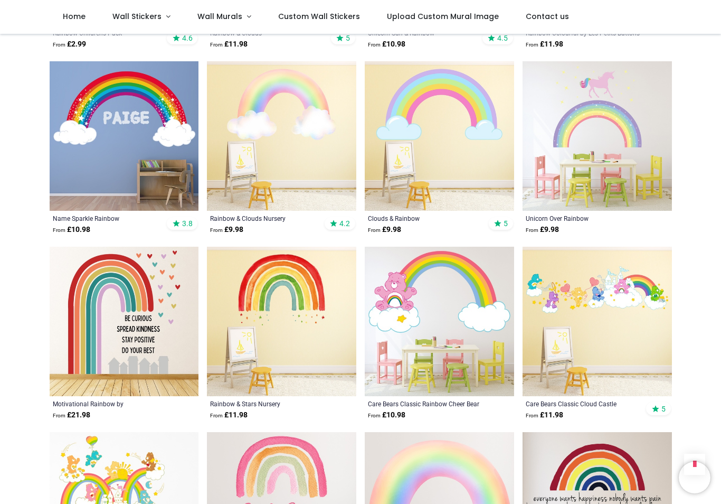
scroll to position [974, 0]
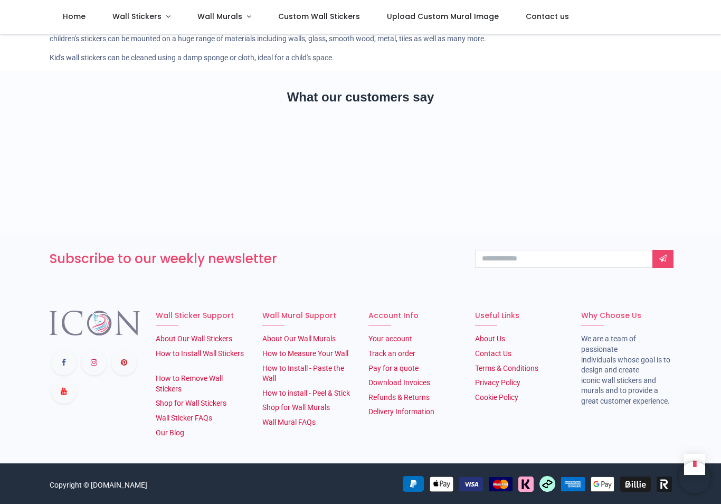
scroll to position [2090, 0]
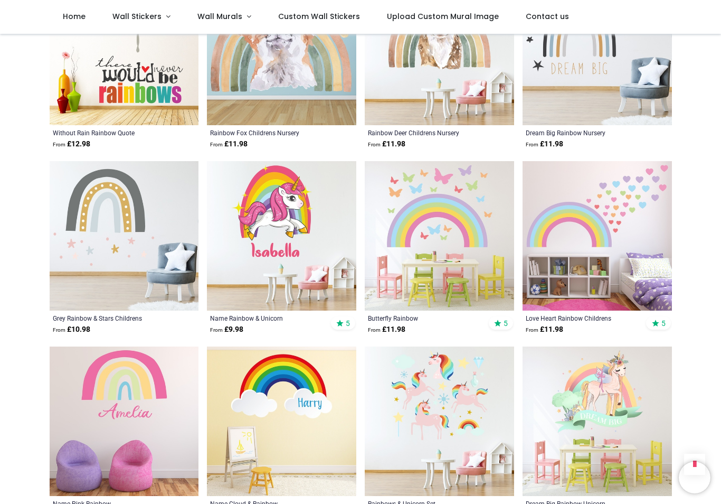
scroll to position [2572, 0]
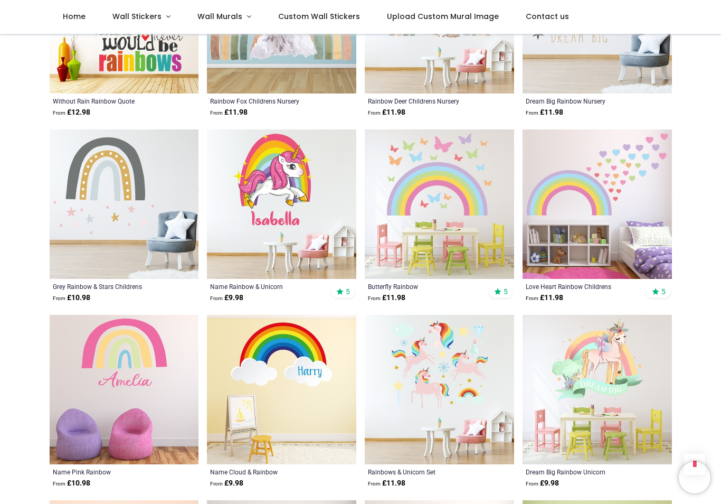
click at [142, 397] on img at bounding box center [124, 389] width 149 height 149
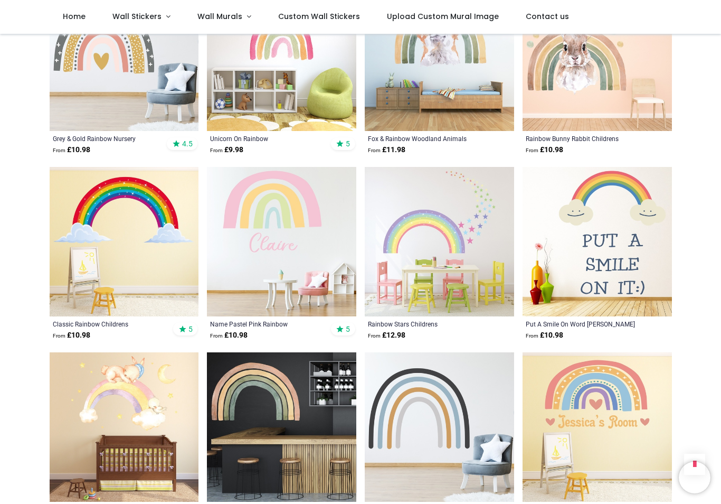
scroll to position [1793, 0]
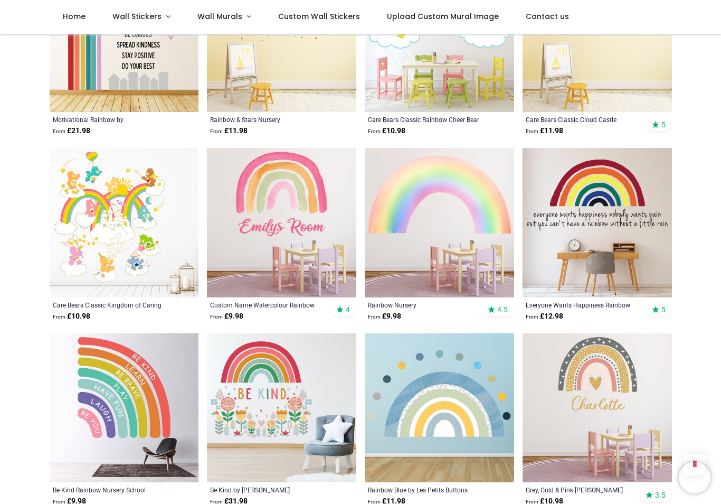
scroll to position [1255, 0]
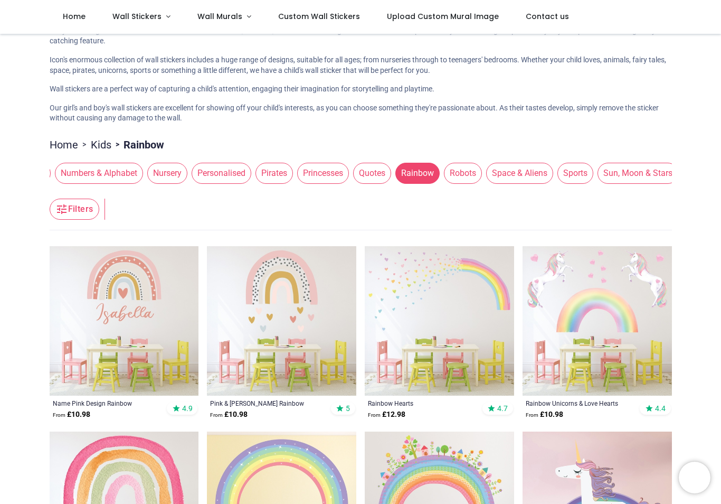
scroll to position [0, 963]
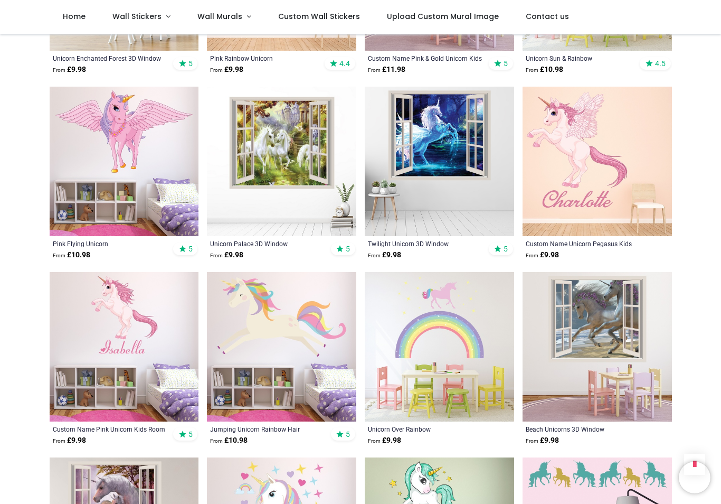
scroll to position [949, 0]
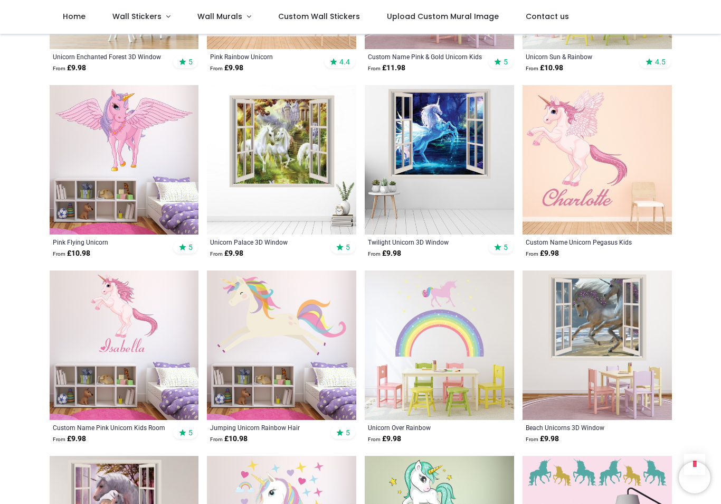
click at [313, 369] on img at bounding box center [281, 344] width 149 height 149
click at [284, 359] on img at bounding box center [281, 344] width 149 height 149
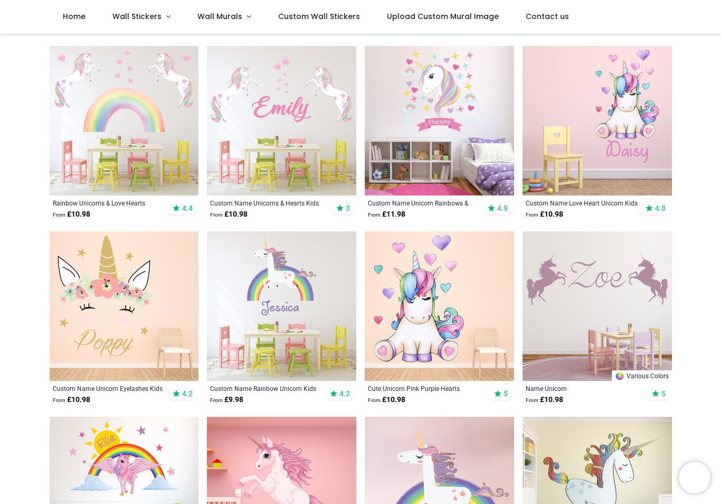
scroll to position [246, 0]
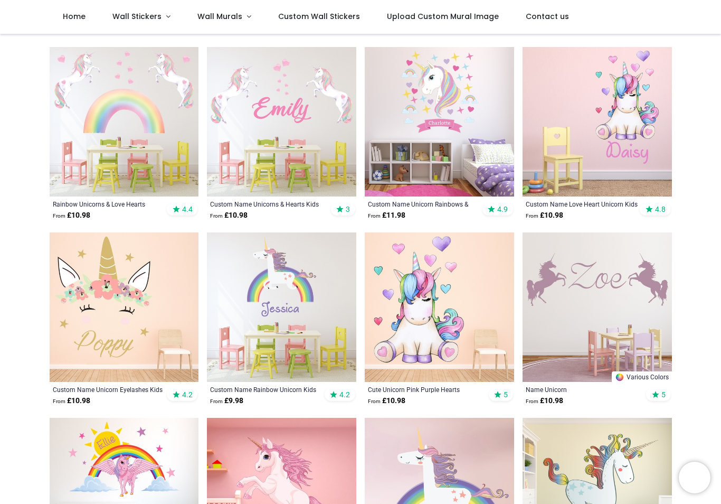
click at [450, 126] on img at bounding box center [439, 121] width 149 height 149
click at [151, 14] on span "Wall Stickers" at bounding box center [136, 16] width 49 height 11
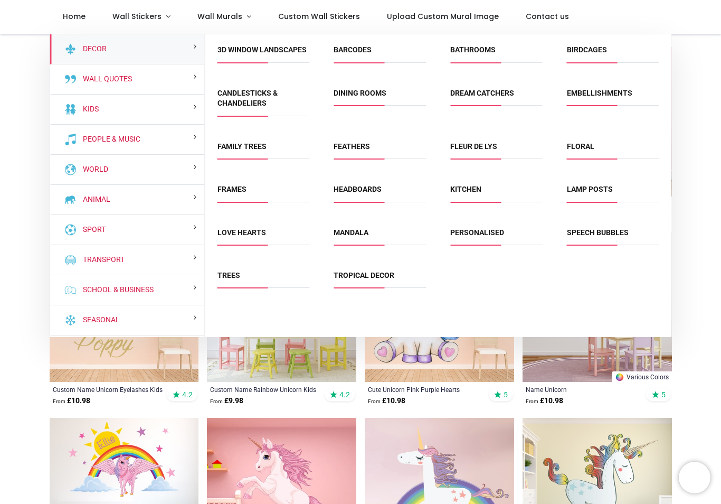
click at [97, 233] on link "Sport" at bounding box center [92, 229] width 27 height 11
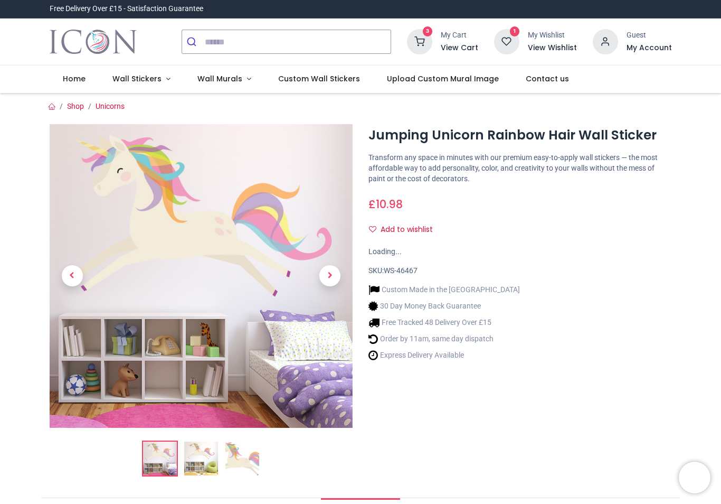
click at [411, 236] on button "Add to wishlist" at bounding box center [405, 230] width 73 height 18
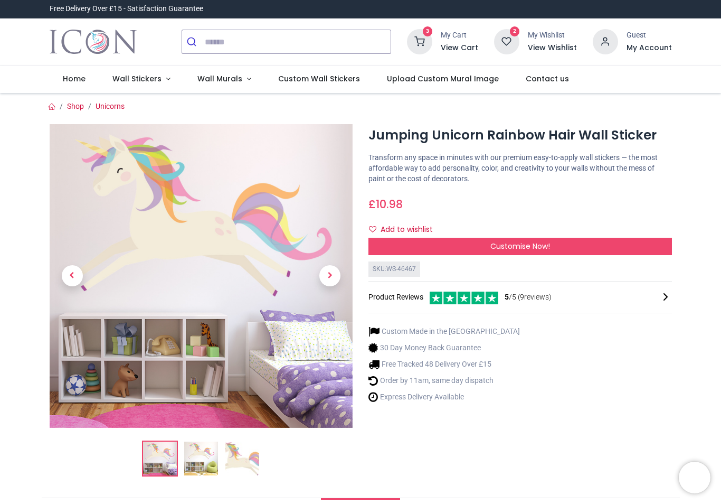
click at [336, 282] on span "Next" at bounding box center [330, 275] width 21 height 21
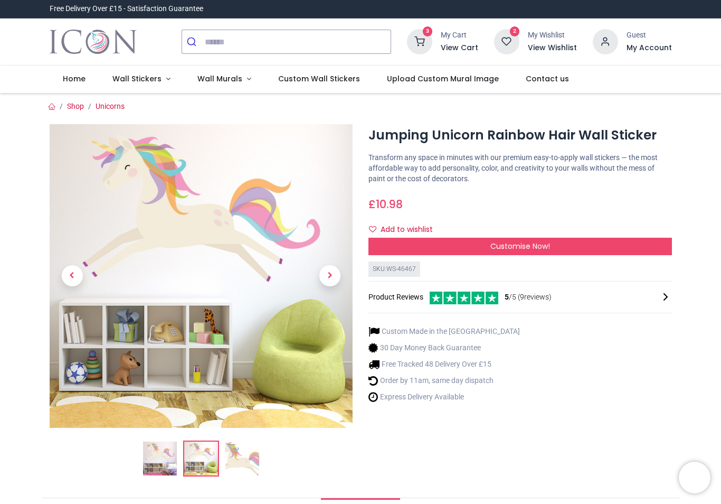
click at [502, 250] on div "Customise Now!" at bounding box center [521, 247] width 304 height 18
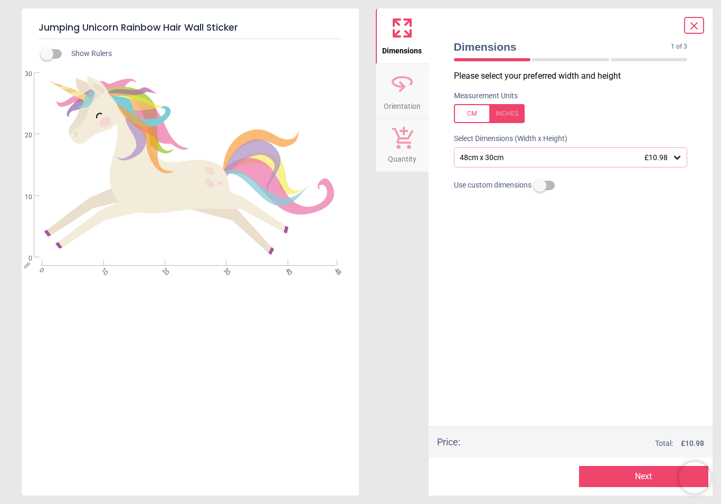
click at [515, 119] on div at bounding box center [489, 113] width 71 height 19
click at [679, 159] on icon at bounding box center [677, 157] width 11 height 11
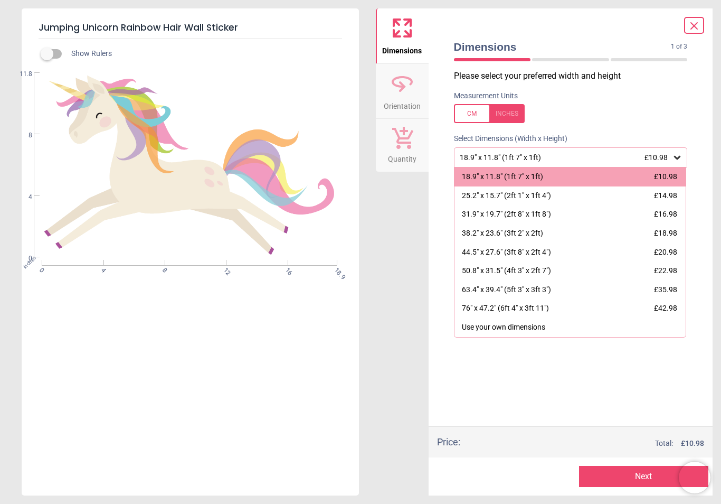
click at [551, 249] on div "44.5" x 27.6" (3ft 8" x 2ft 4")" at bounding box center [506, 252] width 89 height 11
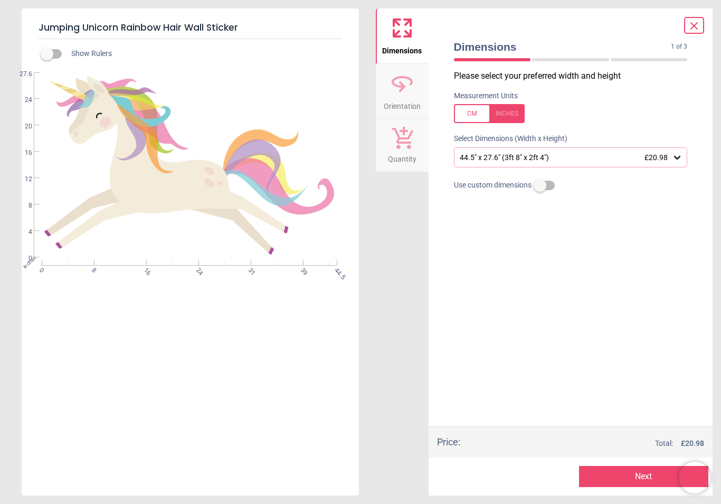
click at [405, 154] on span "Quantity" at bounding box center [402, 157] width 29 height 16
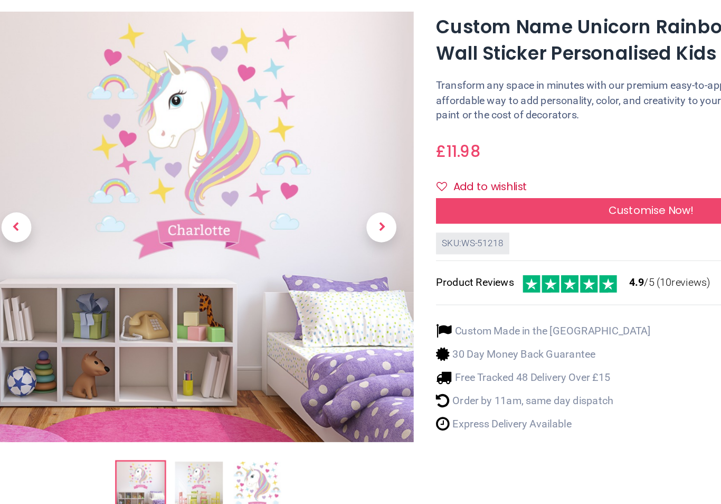
scroll to position [7, 0]
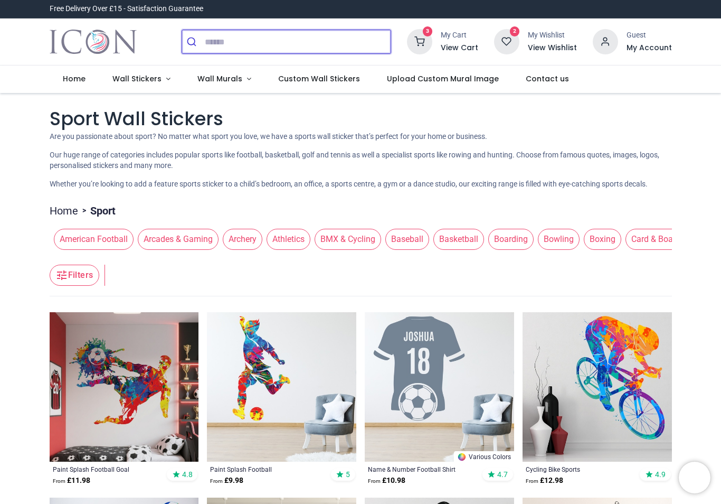
click at [205, 39] on input "search" at bounding box center [298, 41] width 186 height 23
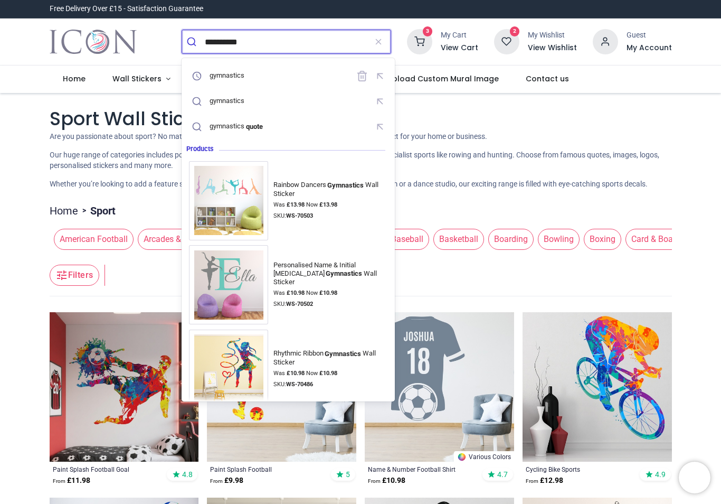
type input "**********"
click at [193, 42] on button "submit" at bounding box center [193, 41] width 23 height 23
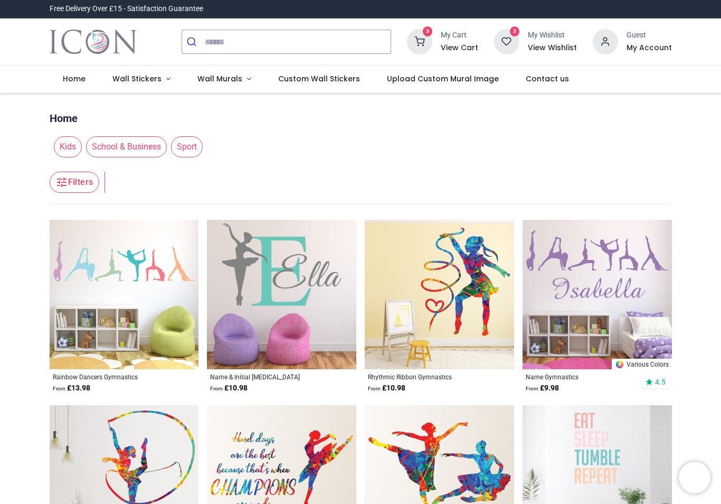
click at [491, 294] on img at bounding box center [439, 294] width 149 height 149
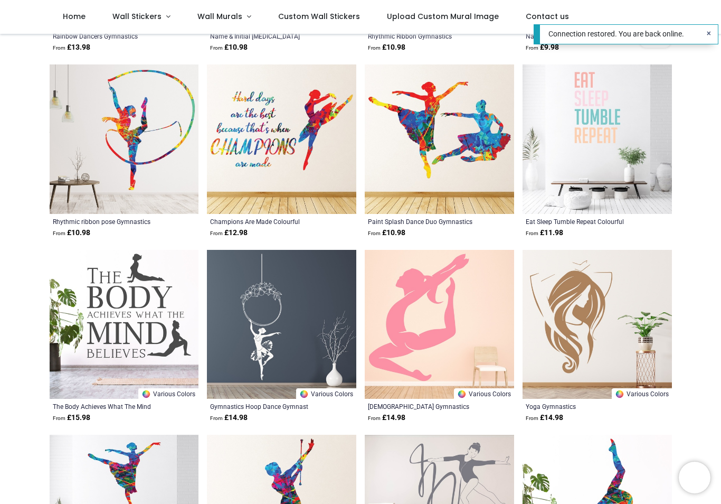
scroll to position [288, 0]
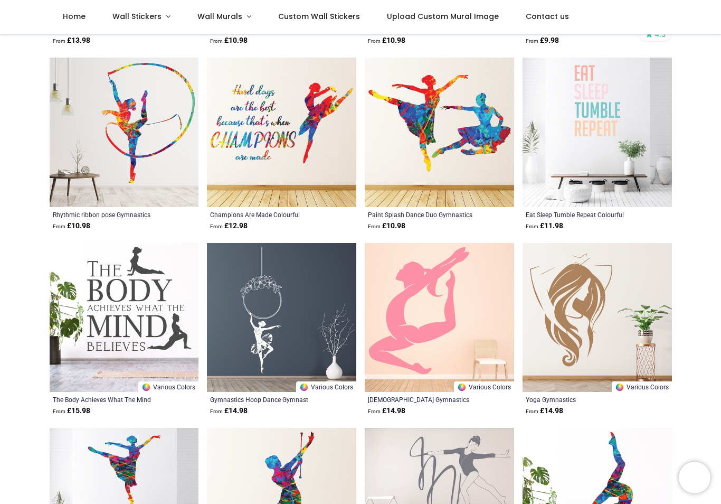
click at [470, 321] on img at bounding box center [439, 317] width 149 height 149
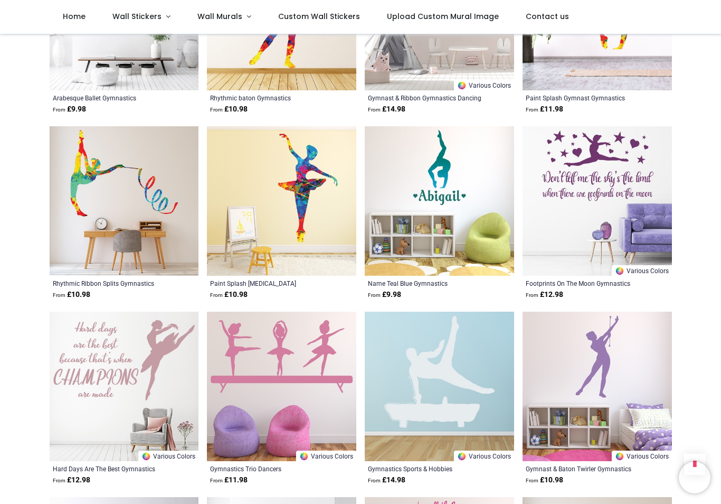
scroll to position [777, 0]
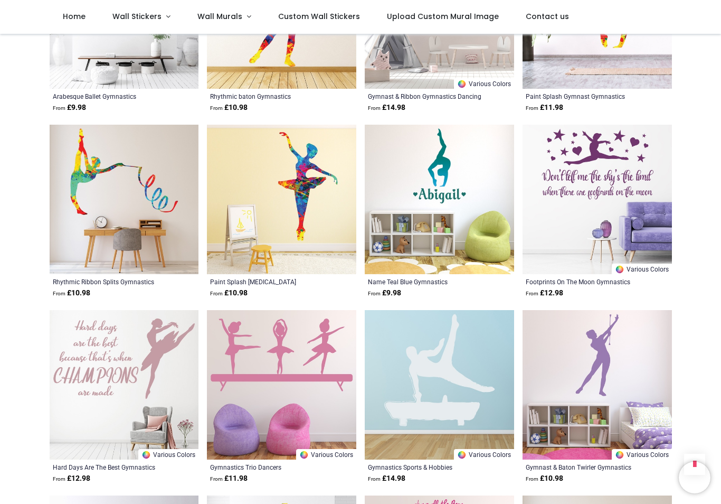
click at [256, 371] on img at bounding box center [281, 384] width 149 height 149
click at [222, 470] on div "Gymnastics Trio Dancers" at bounding box center [267, 467] width 115 height 8
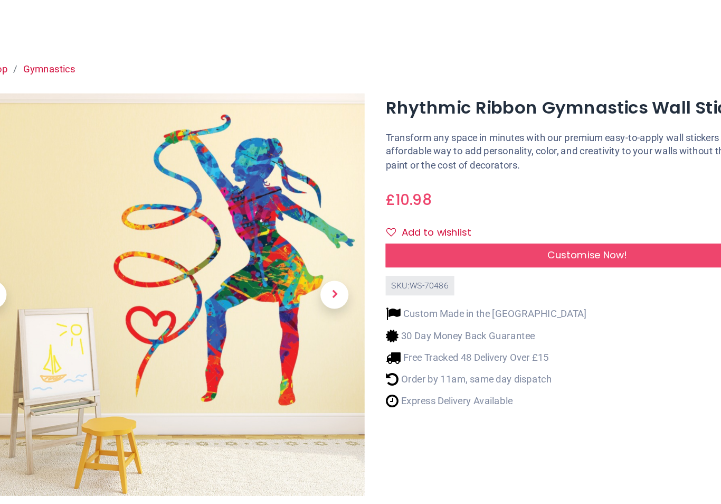
scroll to position [4, 0]
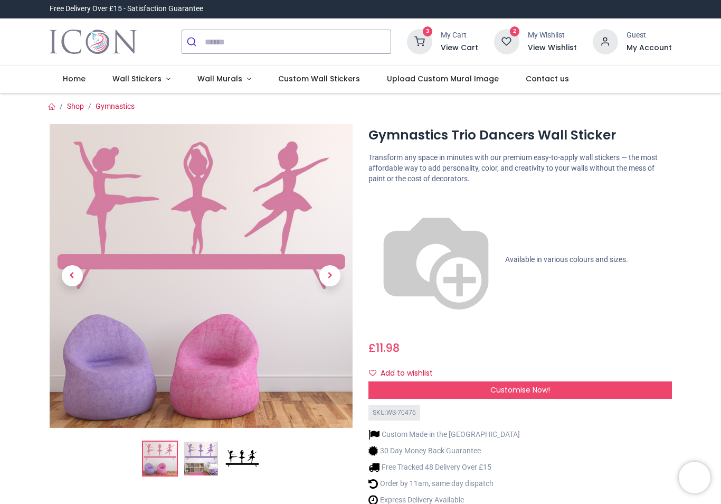
click at [496, 384] on span "Customise Now!" at bounding box center [521, 389] width 60 height 11
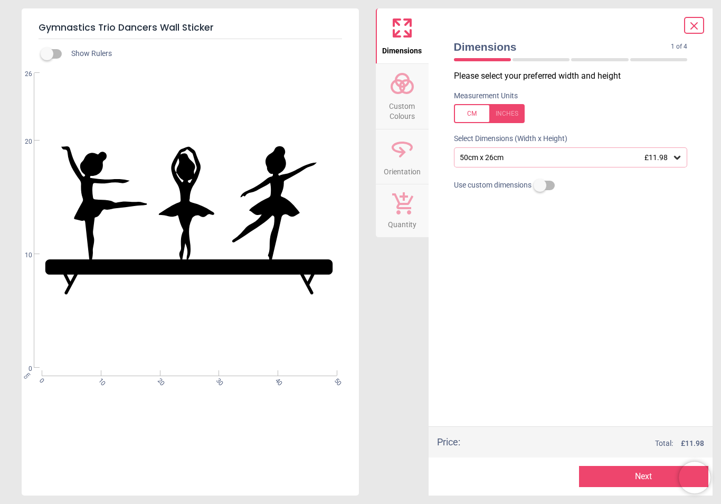
click at [685, 161] on div "50cm x 26cm £11.98" at bounding box center [571, 157] width 234 height 20
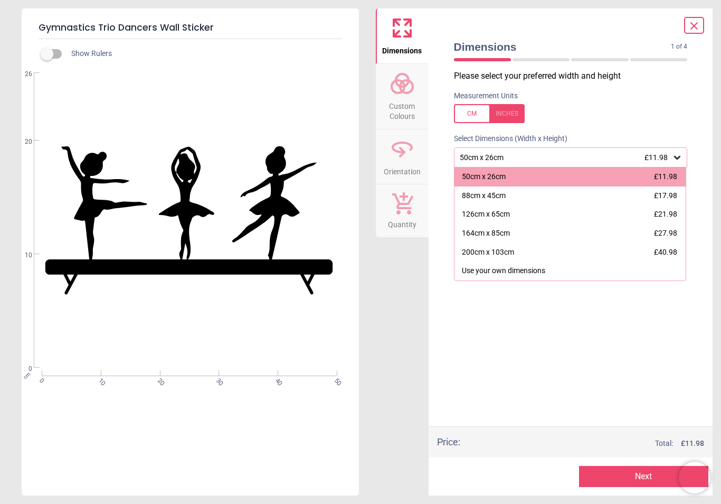
click at [515, 117] on div at bounding box center [489, 113] width 71 height 19
click at [498, 217] on div "49.6" x 25.6" (4ft 2" x 2ft 2")" at bounding box center [506, 214] width 89 height 11
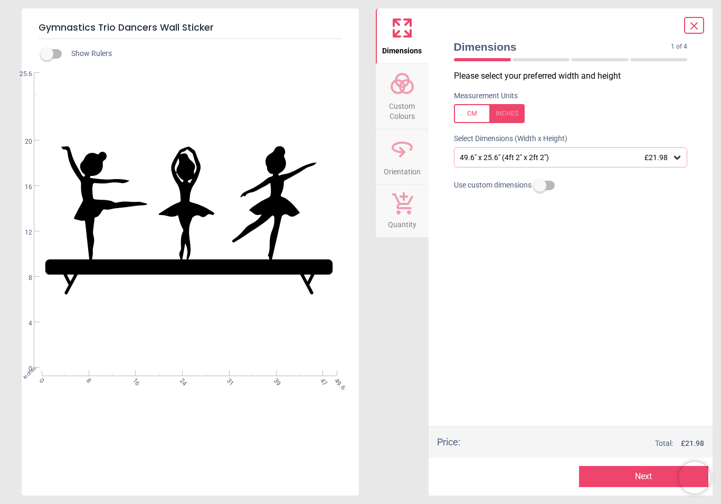
click at [405, 93] on circle at bounding box center [406, 86] width 13 height 13
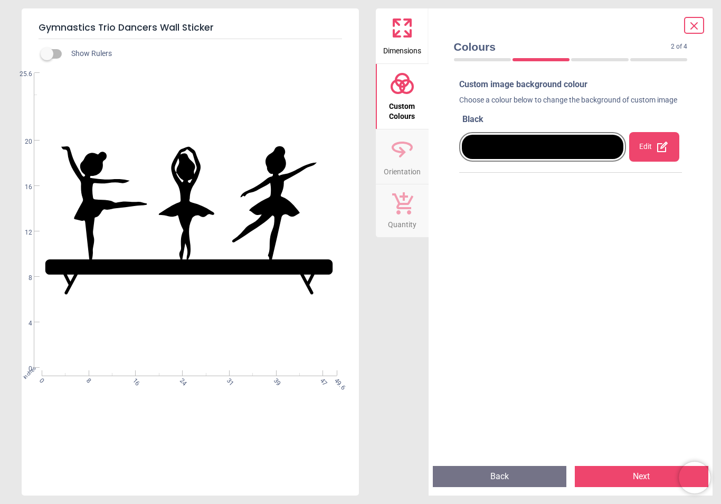
click at [659, 153] on icon at bounding box center [662, 146] width 13 height 13
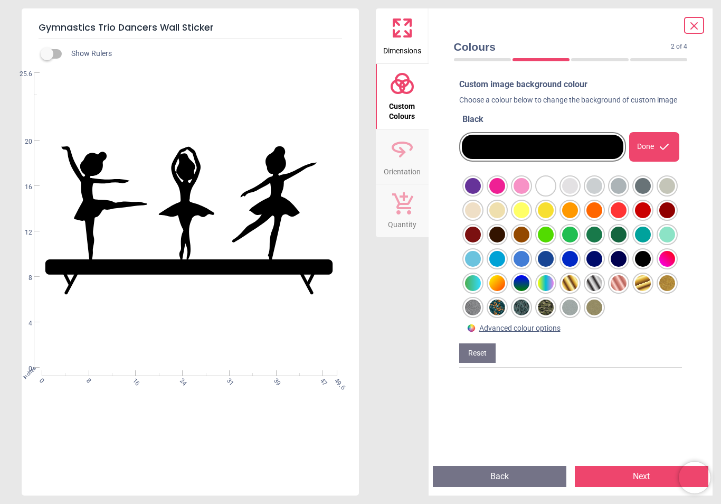
click at [481, 194] on div at bounding box center [473, 186] width 16 height 16
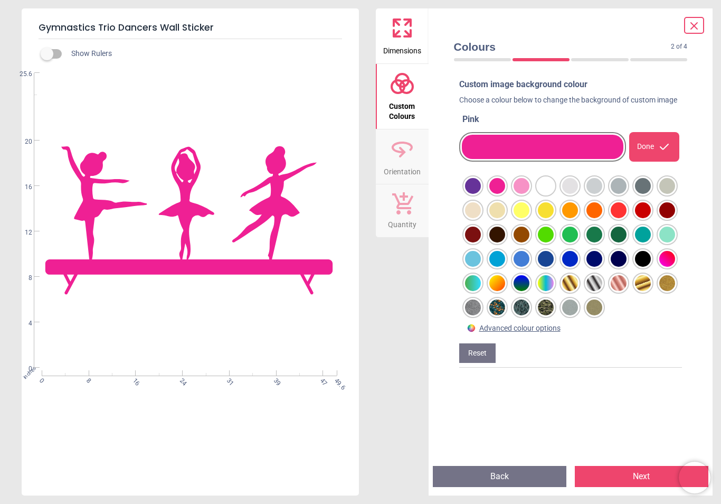
click at [481, 194] on div at bounding box center [473, 186] width 16 height 16
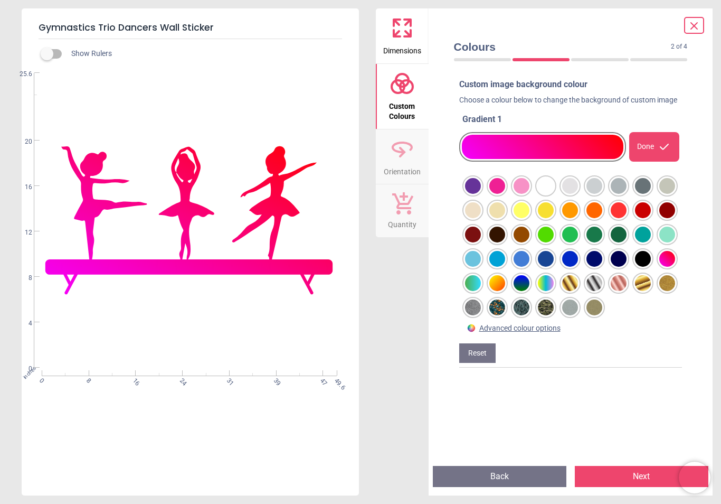
click at [481, 194] on div at bounding box center [473, 186] width 16 height 16
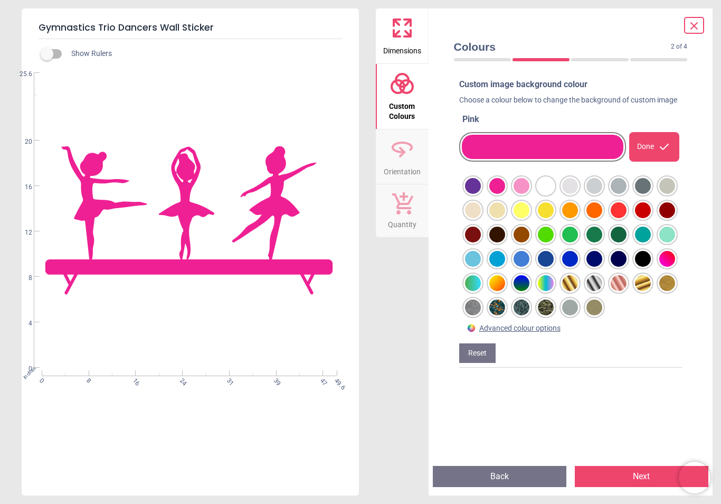
click at [481, 194] on div at bounding box center [473, 186] width 16 height 16
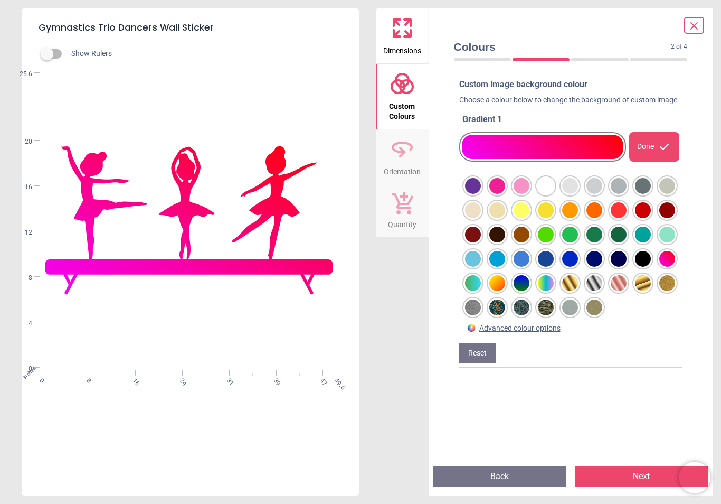
click at [481, 193] on div at bounding box center [473, 186] width 16 height 16
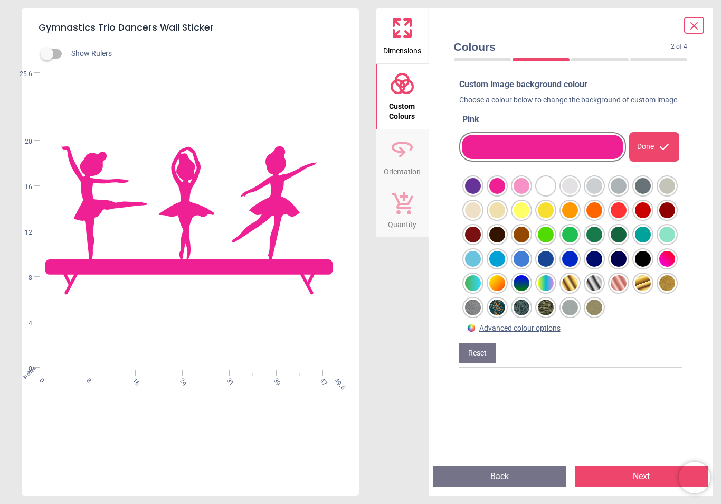
click at [647, 159] on div "Done" at bounding box center [655, 147] width 50 height 30
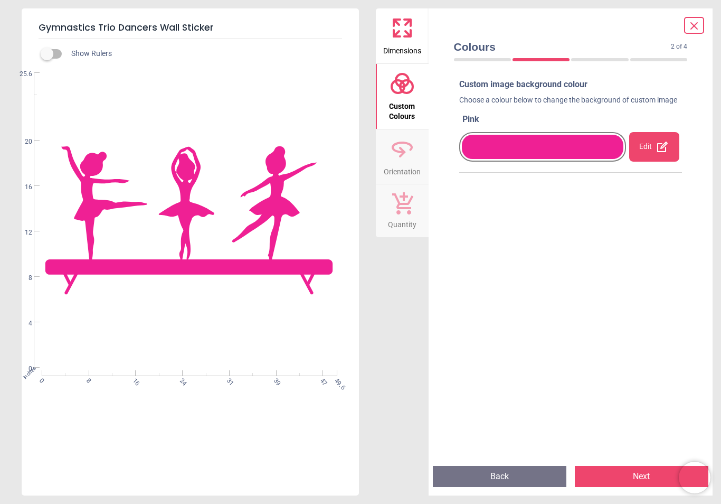
click at [409, 172] on span "Orientation" at bounding box center [402, 170] width 37 height 16
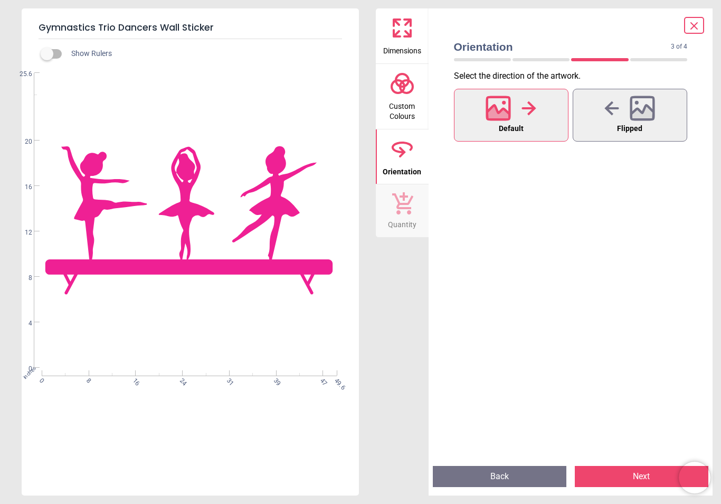
click at [417, 216] on button "Quantity" at bounding box center [402, 210] width 53 height 53
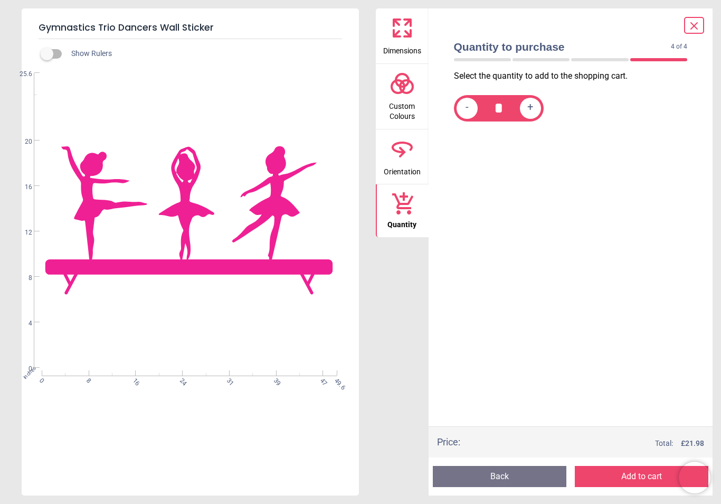
click at [654, 483] on button "Add to cart" at bounding box center [642, 476] width 134 height 21
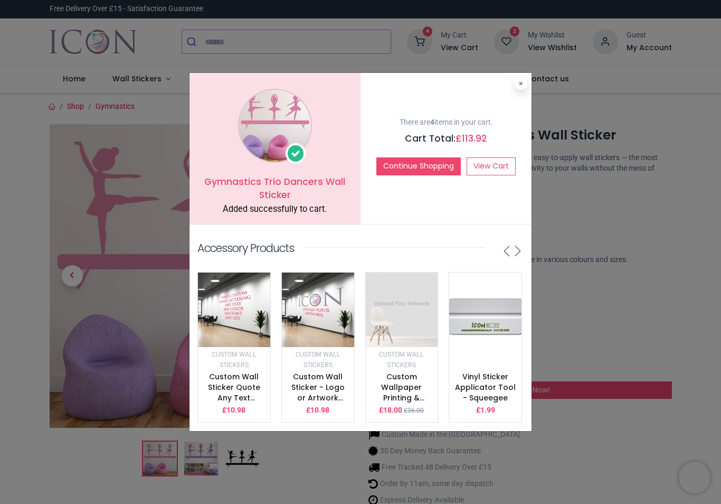
click at [493, 165] on link "View Cart" at bounding box center [491, 166] width 49 height 18
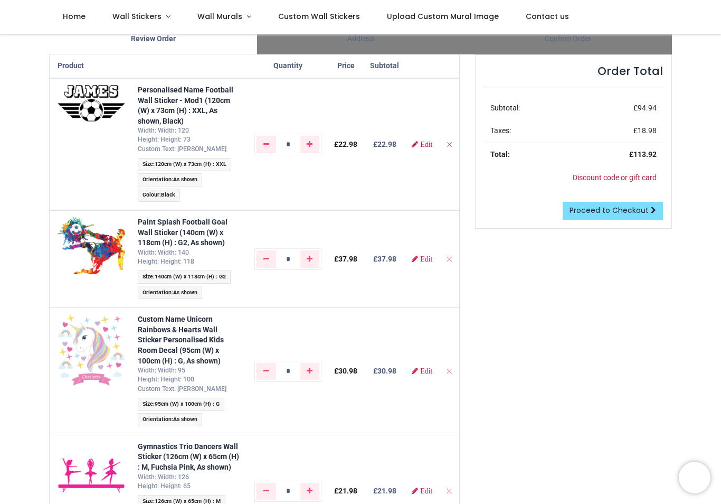
scroll to position [70, 0]
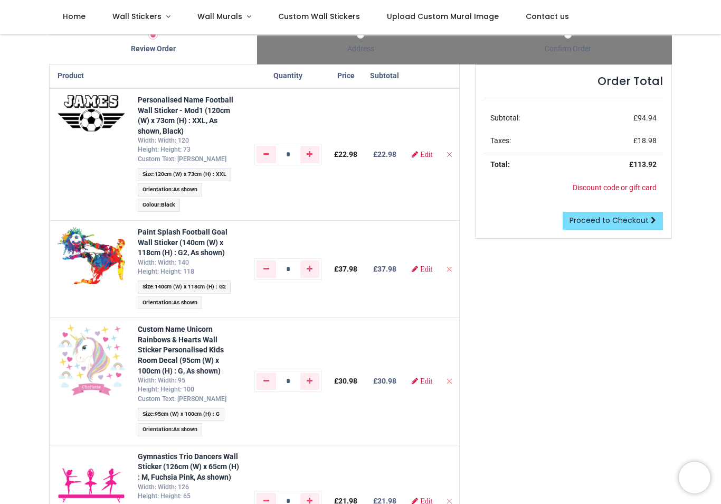
click at [432, 380] on span "Edit" at bounding box center [426, 380] width 12 height 7
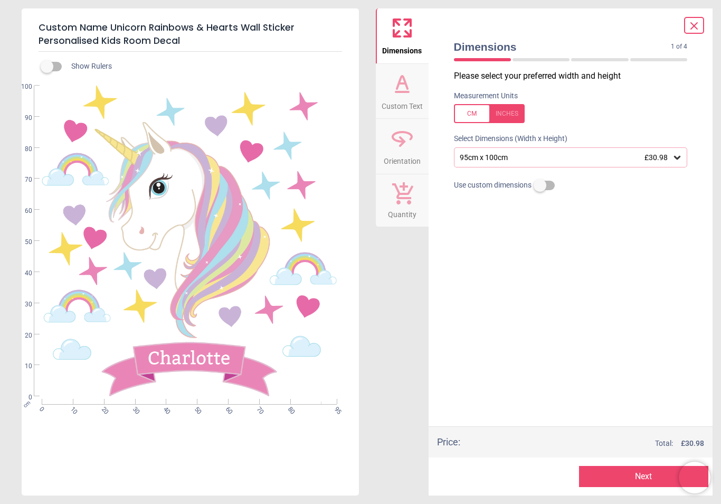
click at [406, 100] on span "Custom Text" at bounding box center [402, 104] width 41 height 16
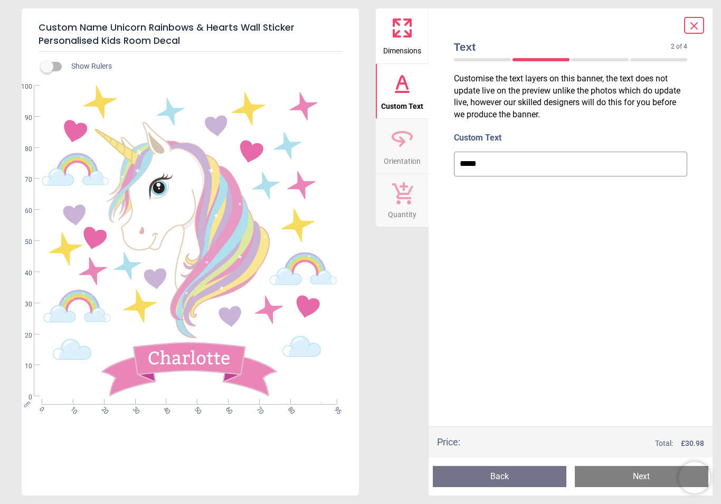
click at [495, 166] on input "*****" at bounding box center [571, 164] width 234 height 24
type input "*****"
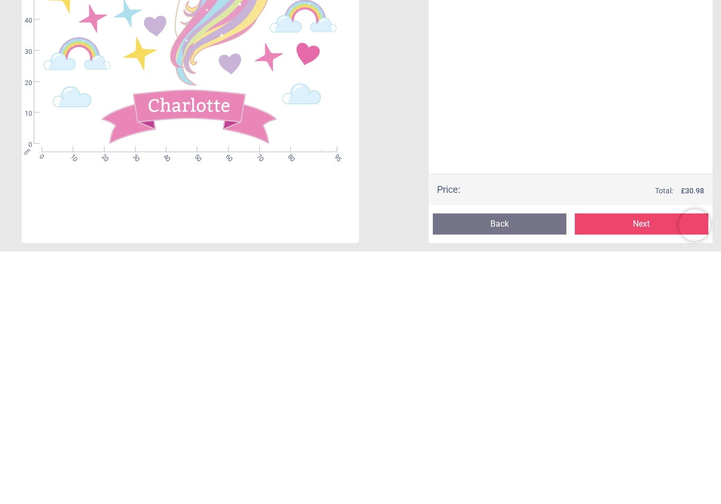
click at [652, 466] on button "Next" at bounding box center [642, 476] width 134 height 21
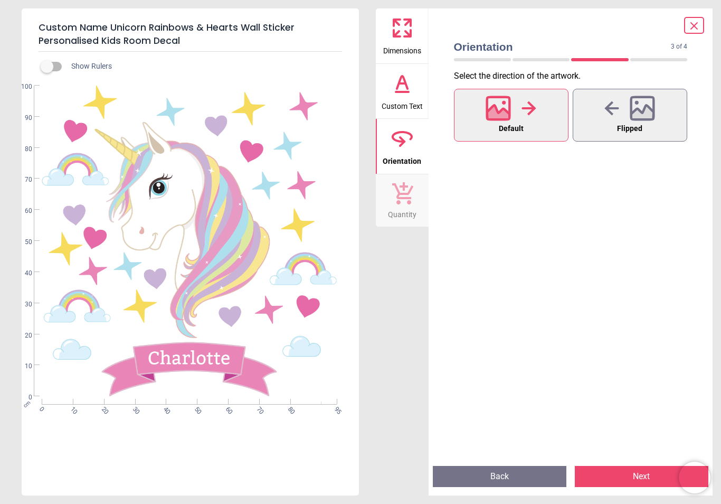
click at [401, 213] on span "Quantity" at bounding box center [402, 212] width 29 height 16
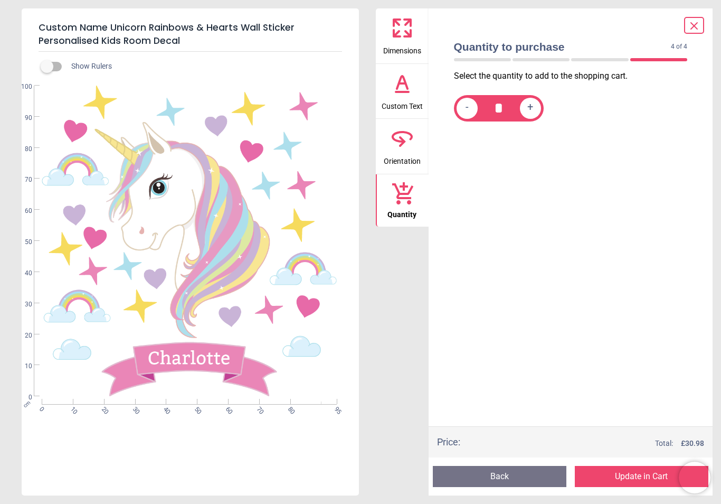
click at [644, 477] on button "Update in Cart" at bounding box center [642, 476] width 134 height 21
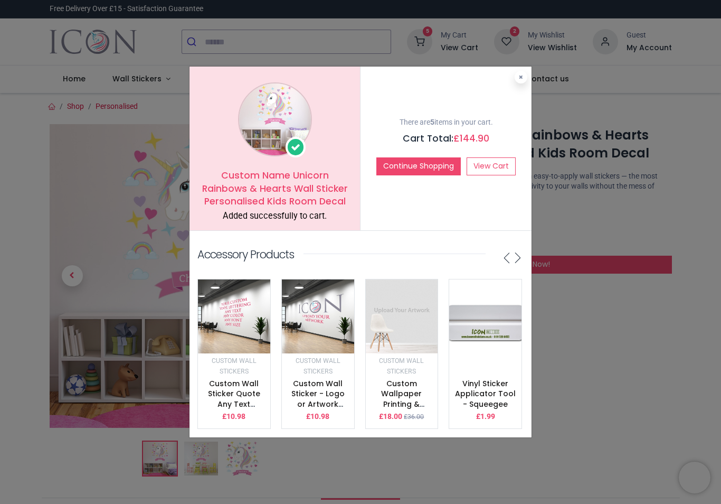
click at [500, 172] on link "View Cart" at bounding box center [491, 166] width 49 height 18
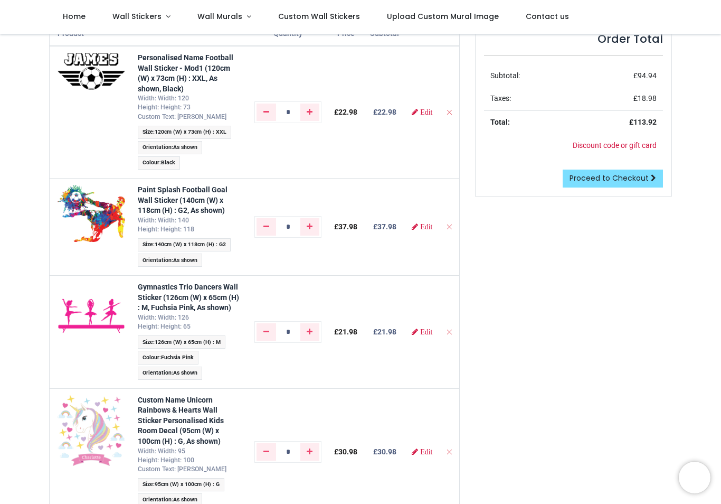
scroll to position [111, 0]
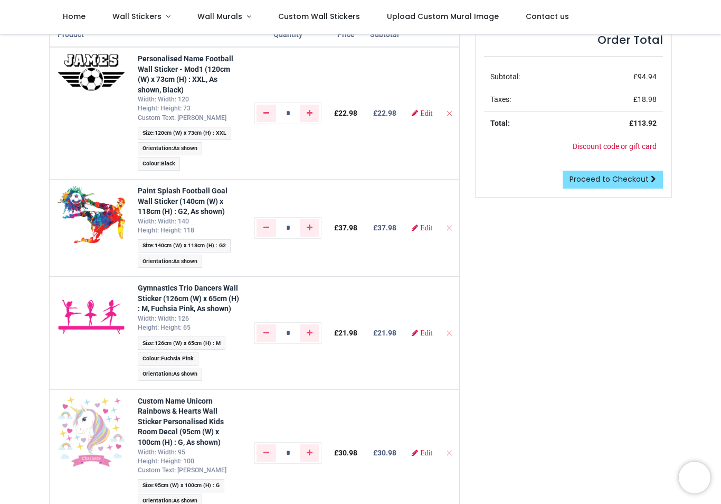
click at [607, 177] on span "Proceed to Checkout" at bounding box center [609, 179] width 79 height 11
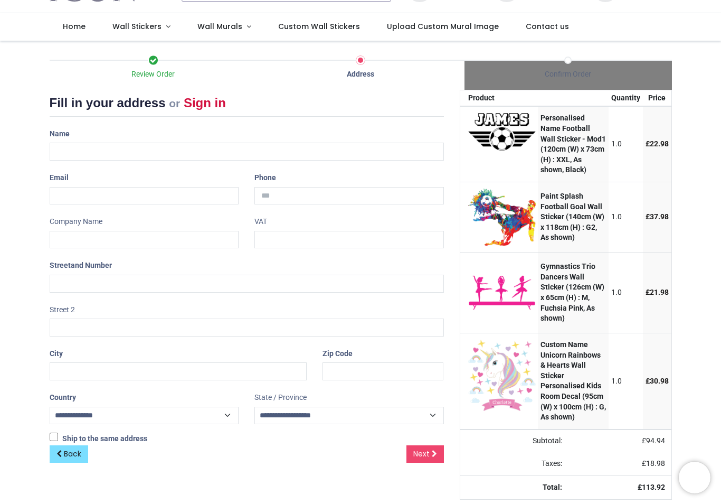
scroll to position [92, 0]
click at [78, 143] on input "text" at bounding box center [247, 152] width 395 height 18
type input "**********"
click at [75, 187] on input "email" at bounding box center [145, 196] width 190 height 18
type input "**********"
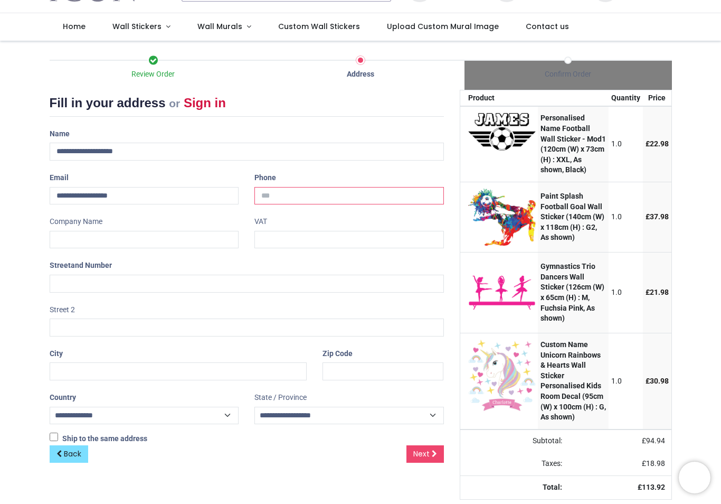
click at [302, 187] on input "tel" at bounding box center [350, 196] width 190 height 18
type input "**********"
click at [112, 231] on input "text" at bounding box center [145, 240] width 190 height 18
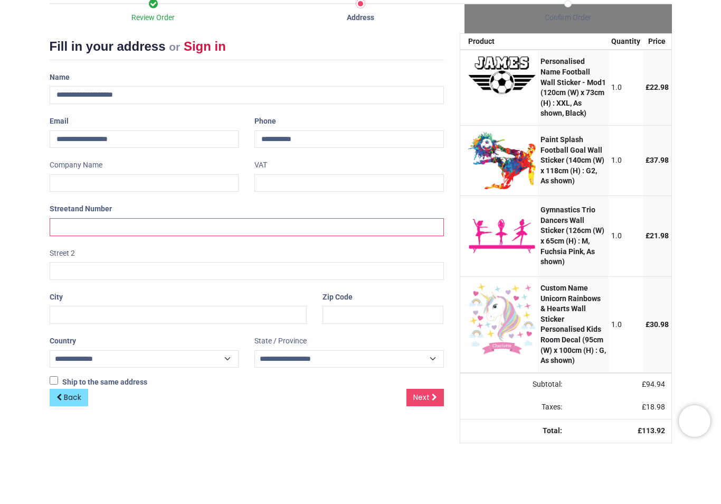
click at [87, 275] on input "text" at bounding box center [247, 284] width 395 height 18
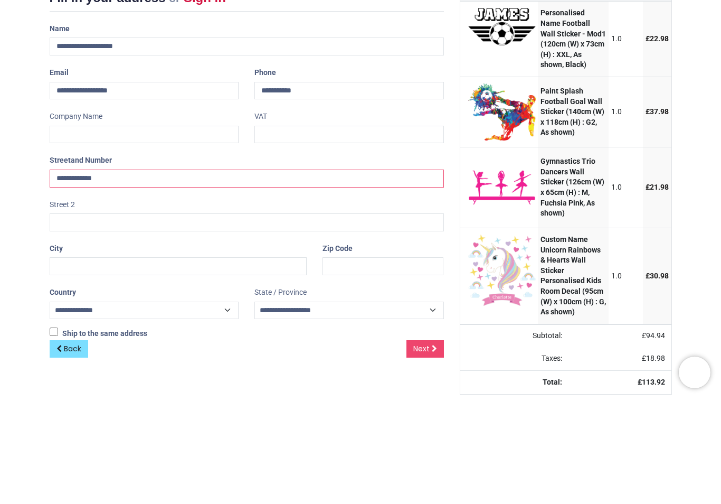
type input "**********"
click at [71, 318] on input "text" at bounding box center [247, 327] width 395 height 18
type input "**********"
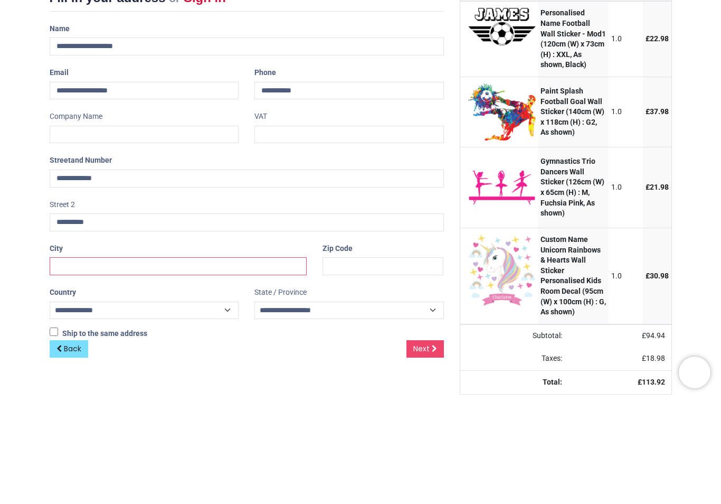
click at [72, 362] on input "text" at bounding box center [179, 371] width 258 height 18
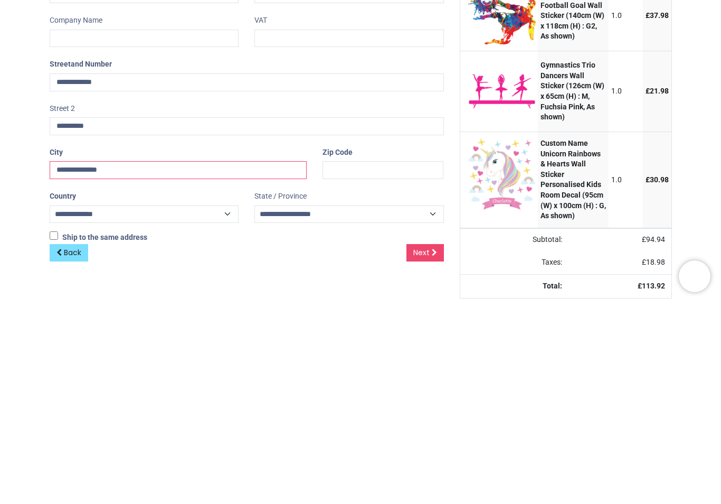
type input "**********"
click at [346, 362] on input "text" at bounding box center [383, 371] width 121 height 18
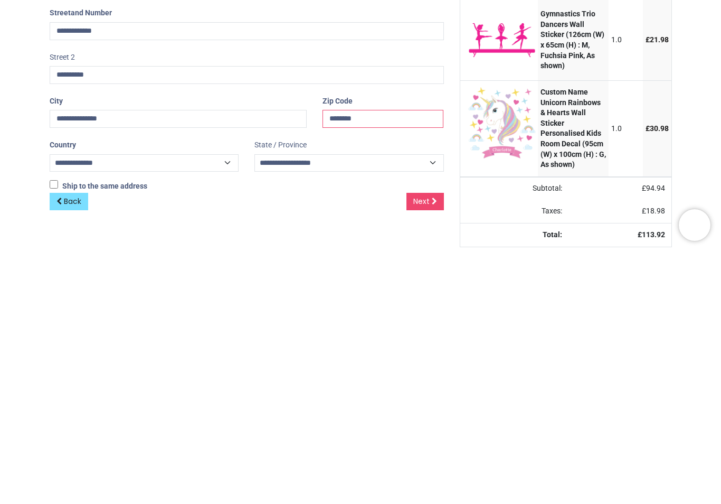
type input "********"
click at [430, 445] on link "Next" at bounding box center [425, 454] width 37 height 18
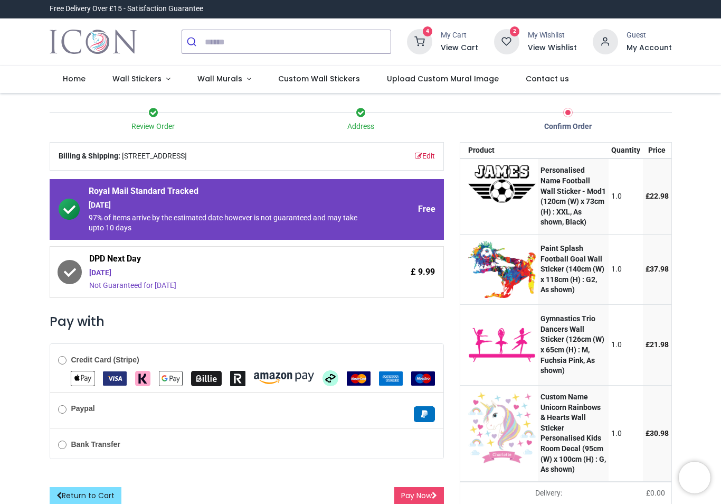
click at [114, 377] on img "VISA" at bounding box center [115, 378] width 24 height 14
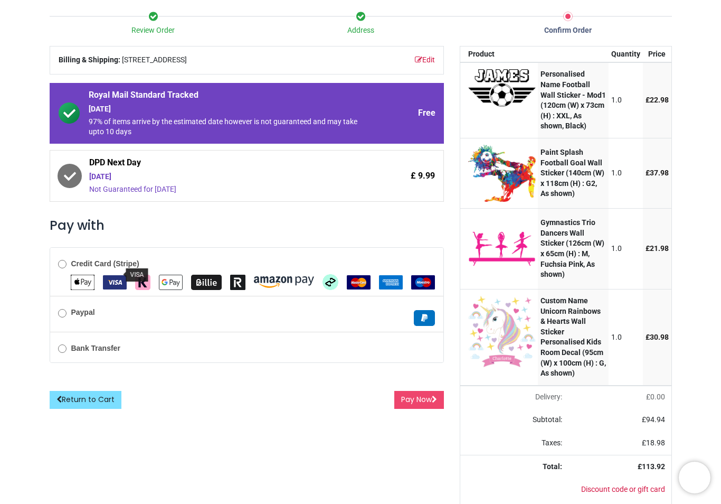
scroll to position [101, 0]
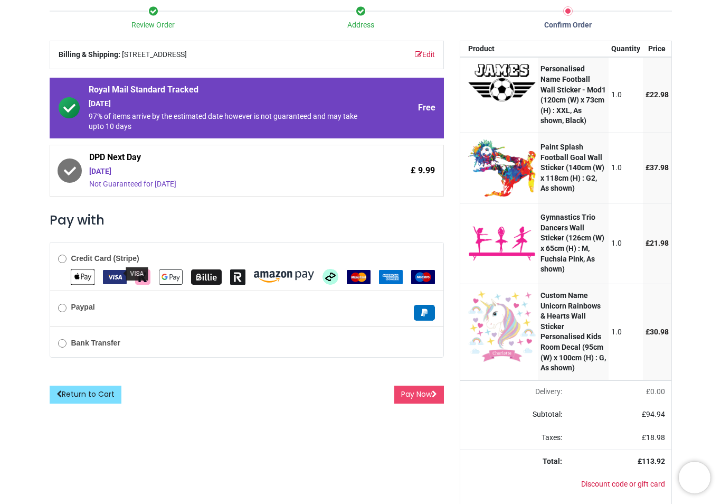
click at [429, 392] on button "Pay Now" at bounding box center [420, 395] width 50 height 18
